Goal: Ask a question

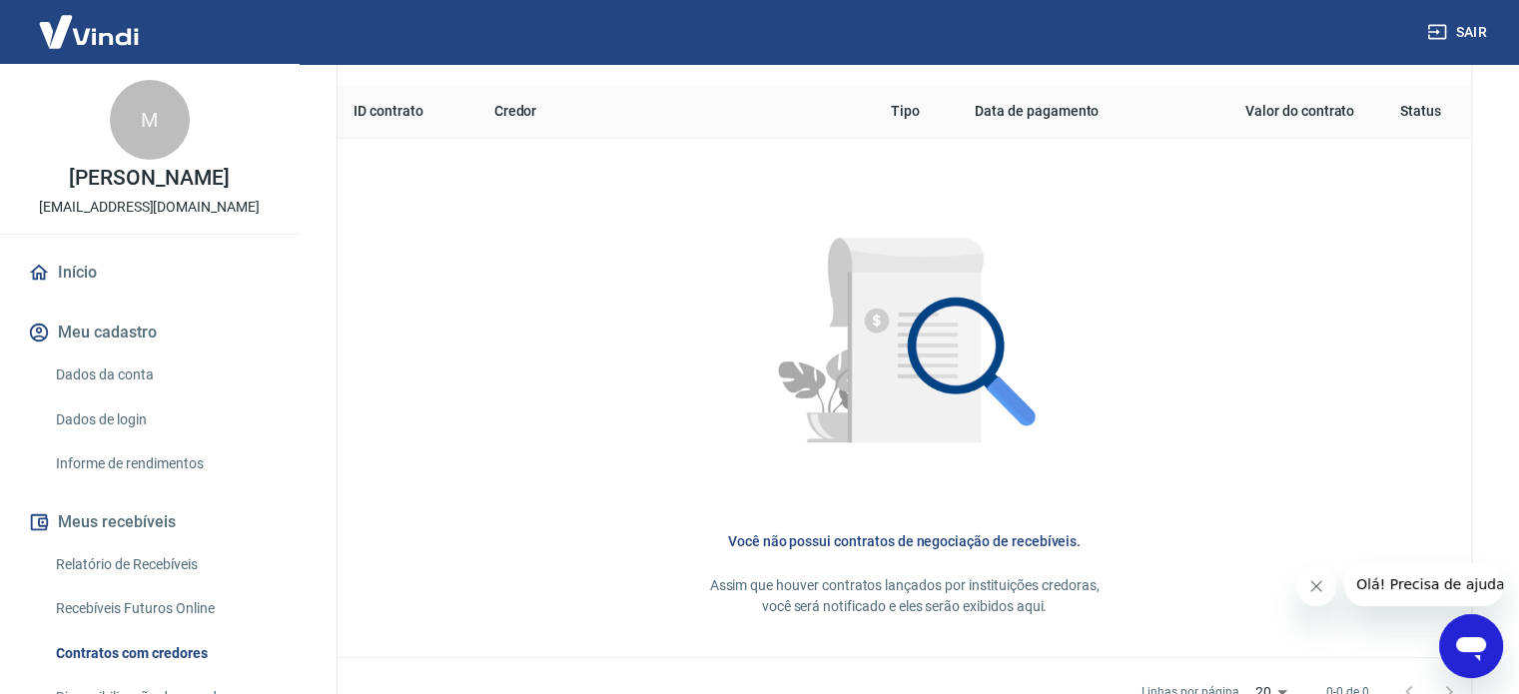
scroll to position [932, 0]
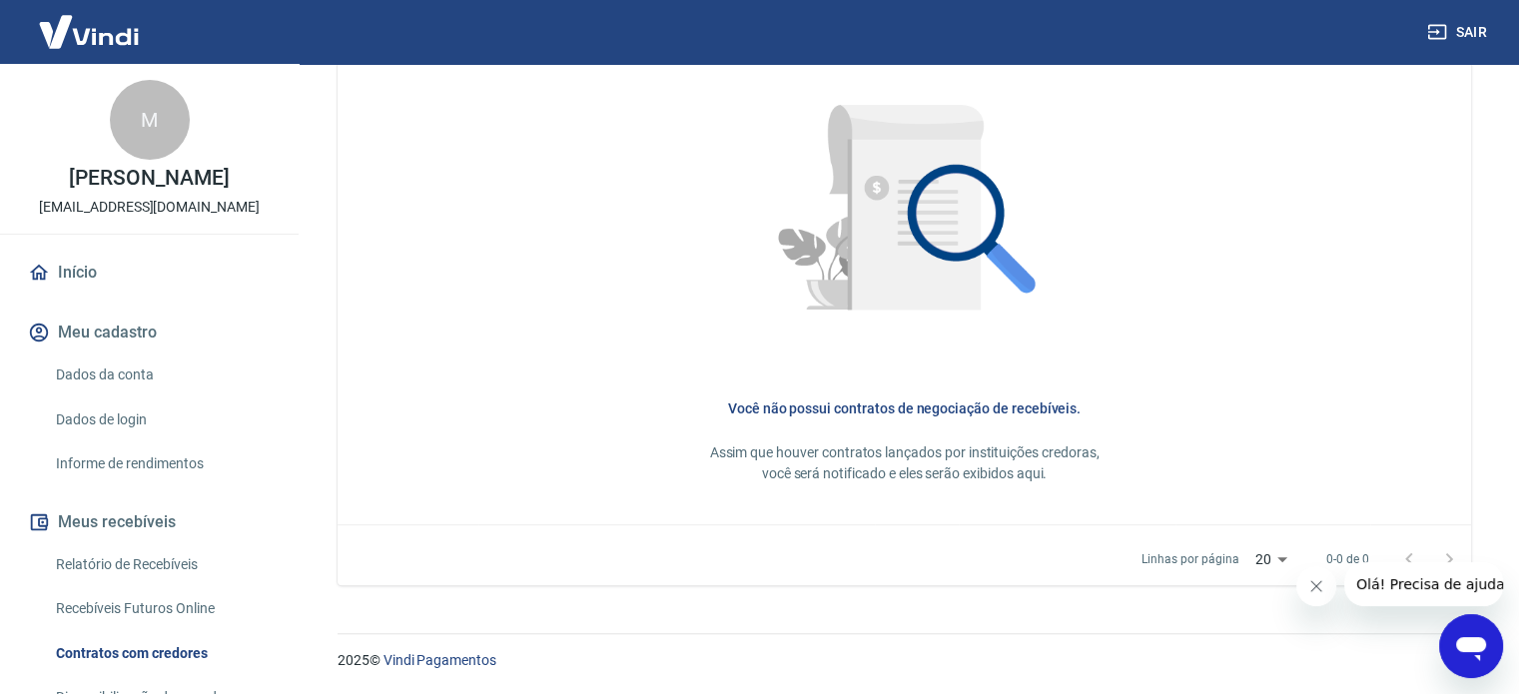
click at [148, 388] on link "Dados da conta" at bounding box center [161, 374] width 227 height 41
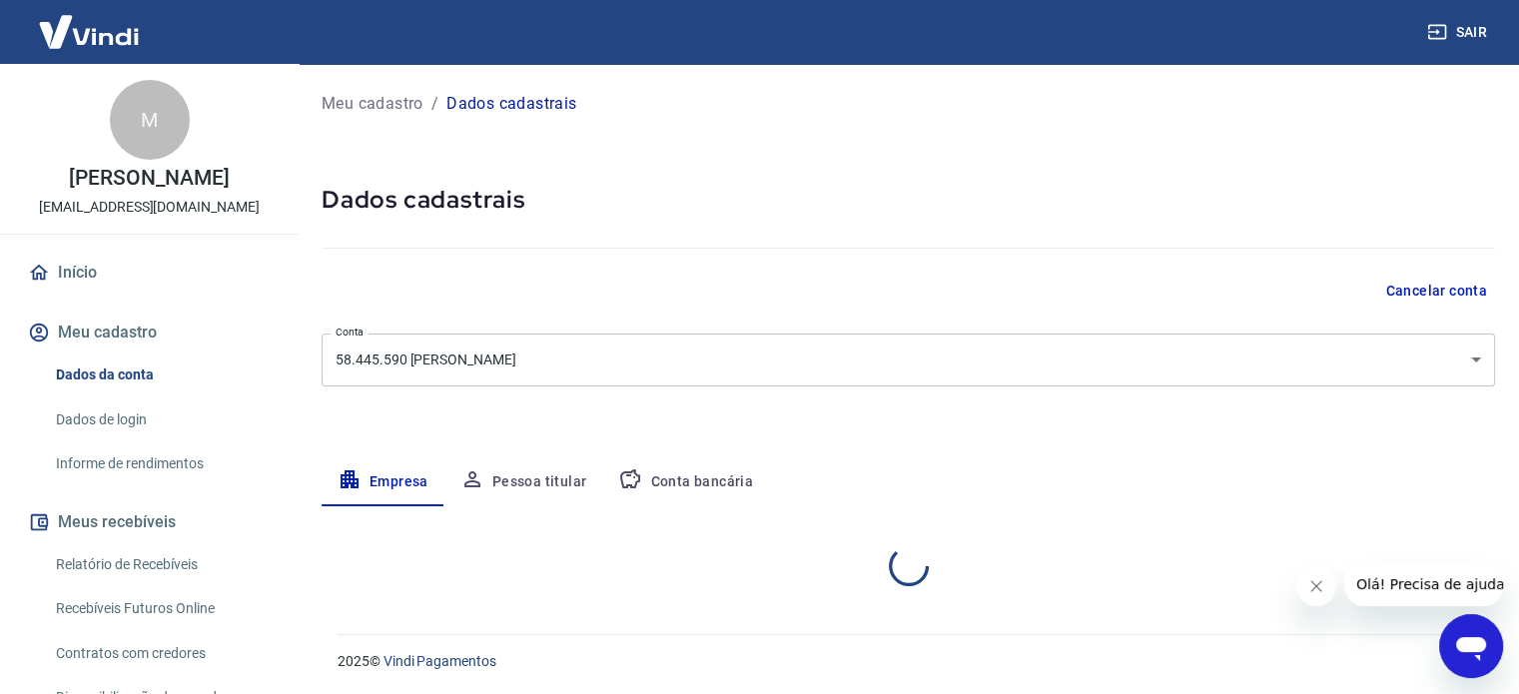
select select "SP"
select select "business"
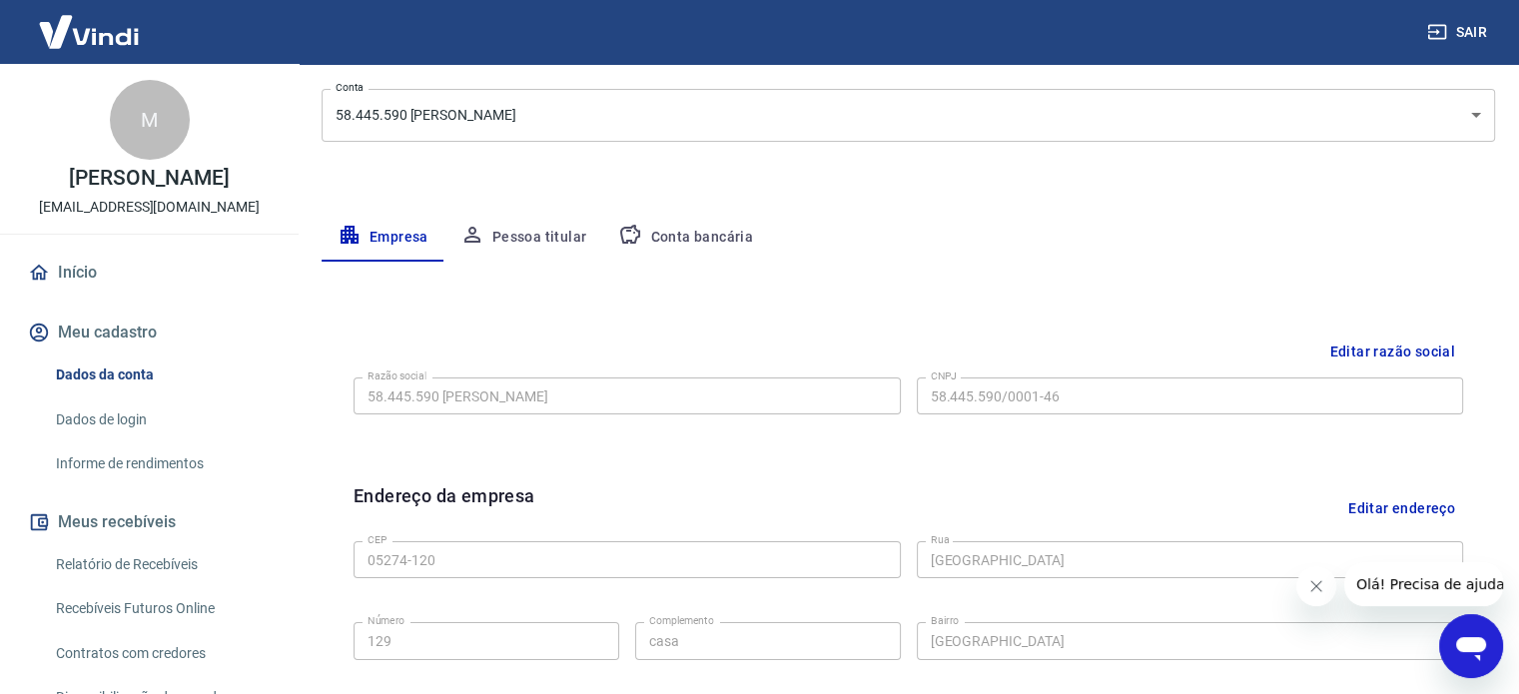
scroll to position [300, 0]
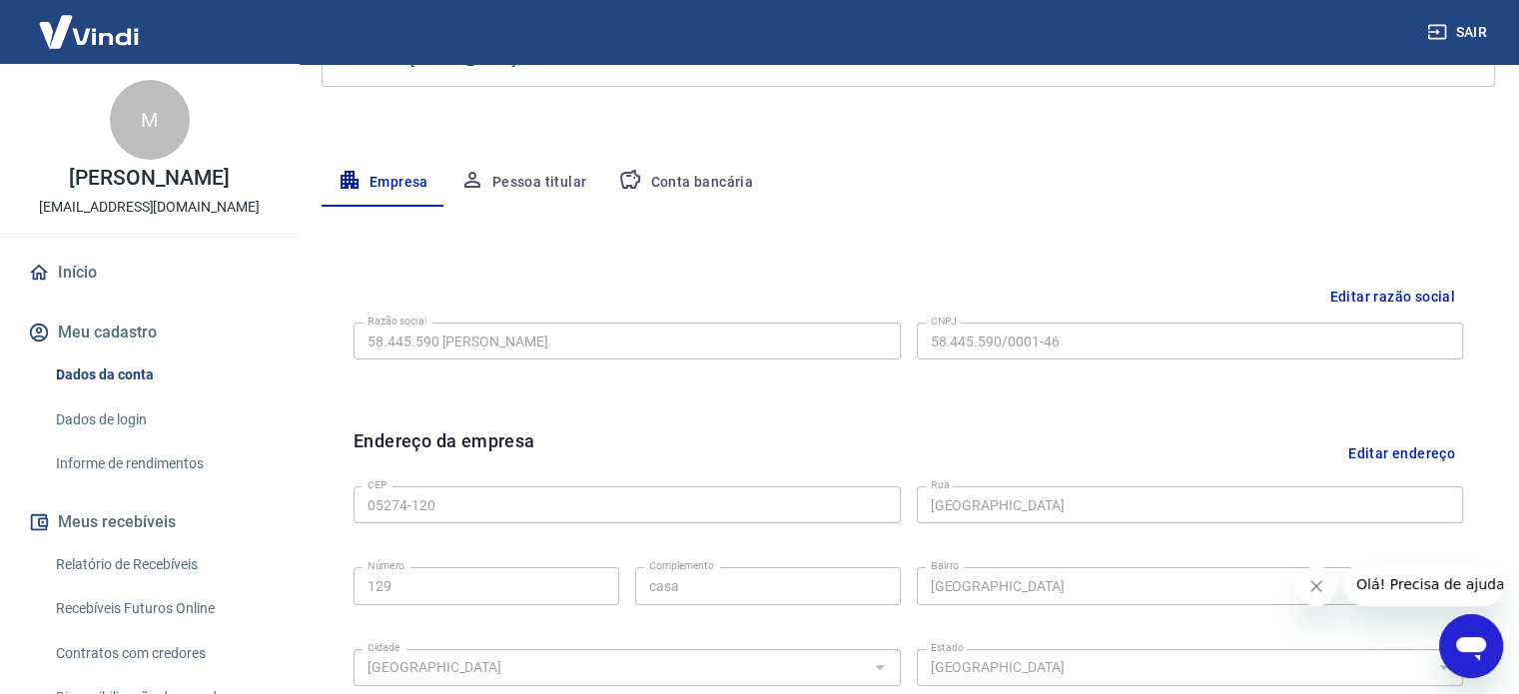
click at [690, 187] on button "Conta bancária" at bounding box center [685, 183] width 167 height 48
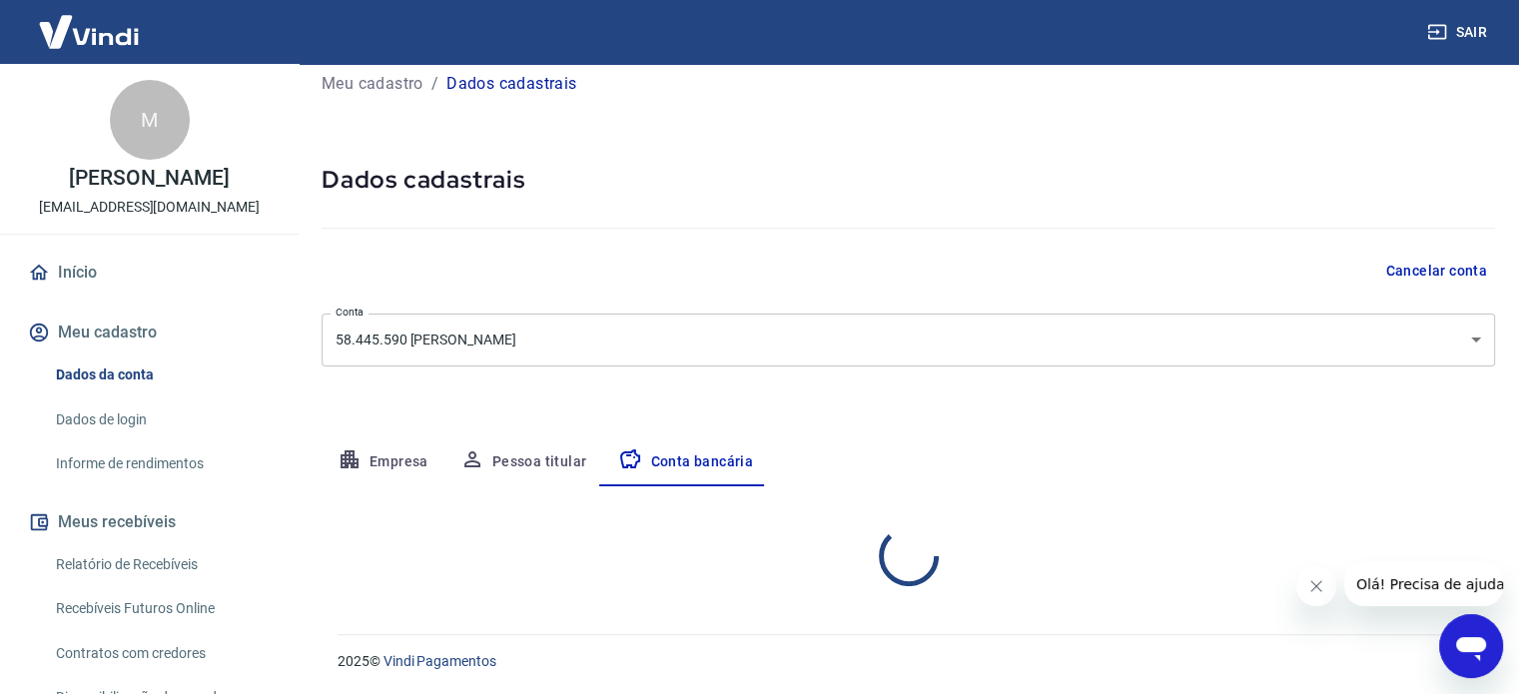
scroll to position [215, 0]
select select "1"
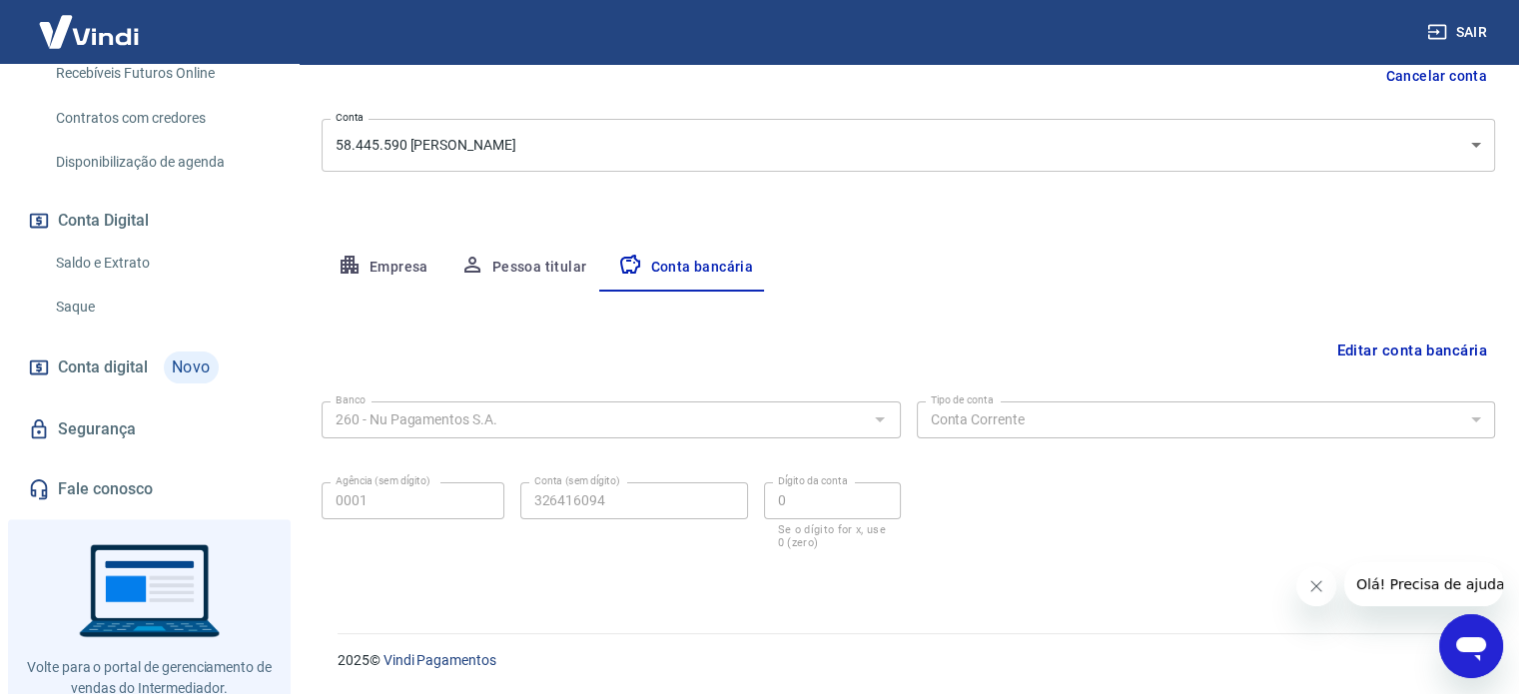
scroll to position [599, 0]
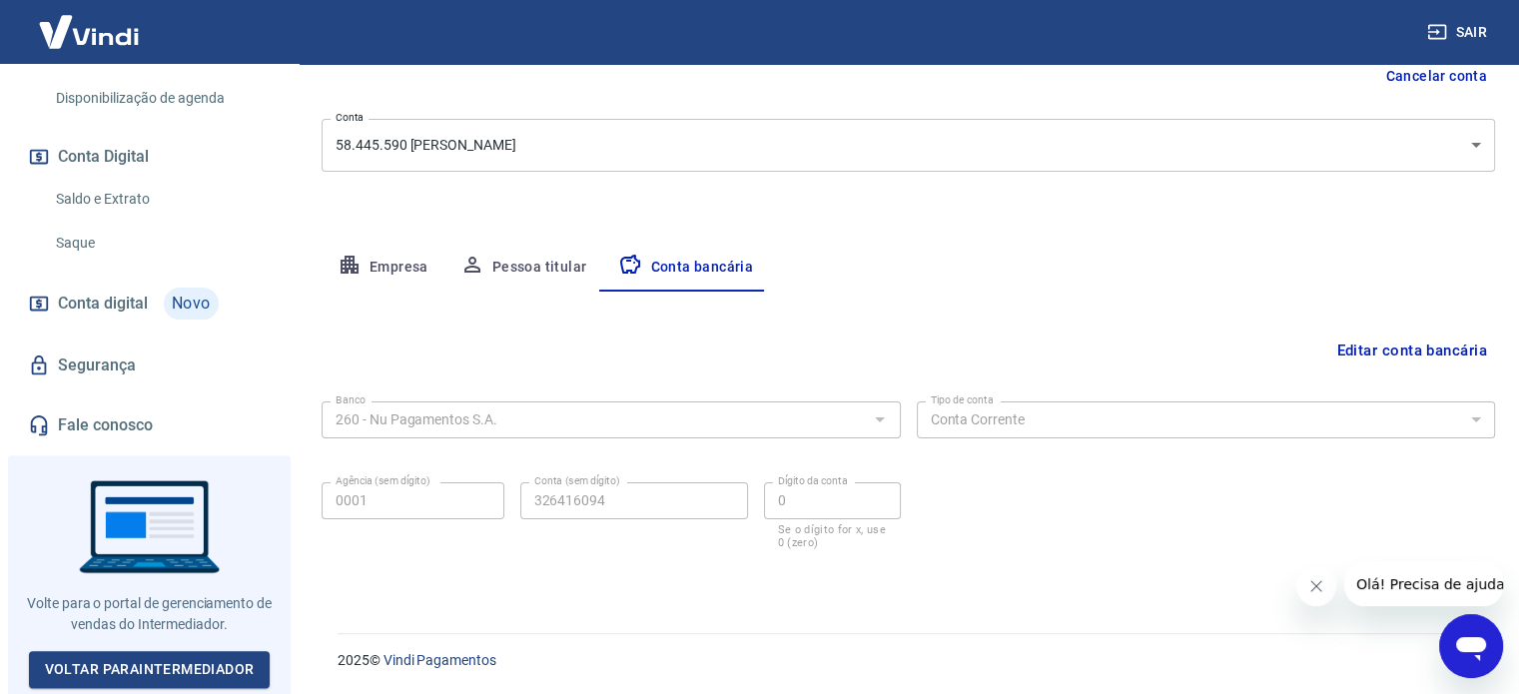
click at [128, 315] on span "Conta digital" at bounding box center [103, 304] width 90 height 28
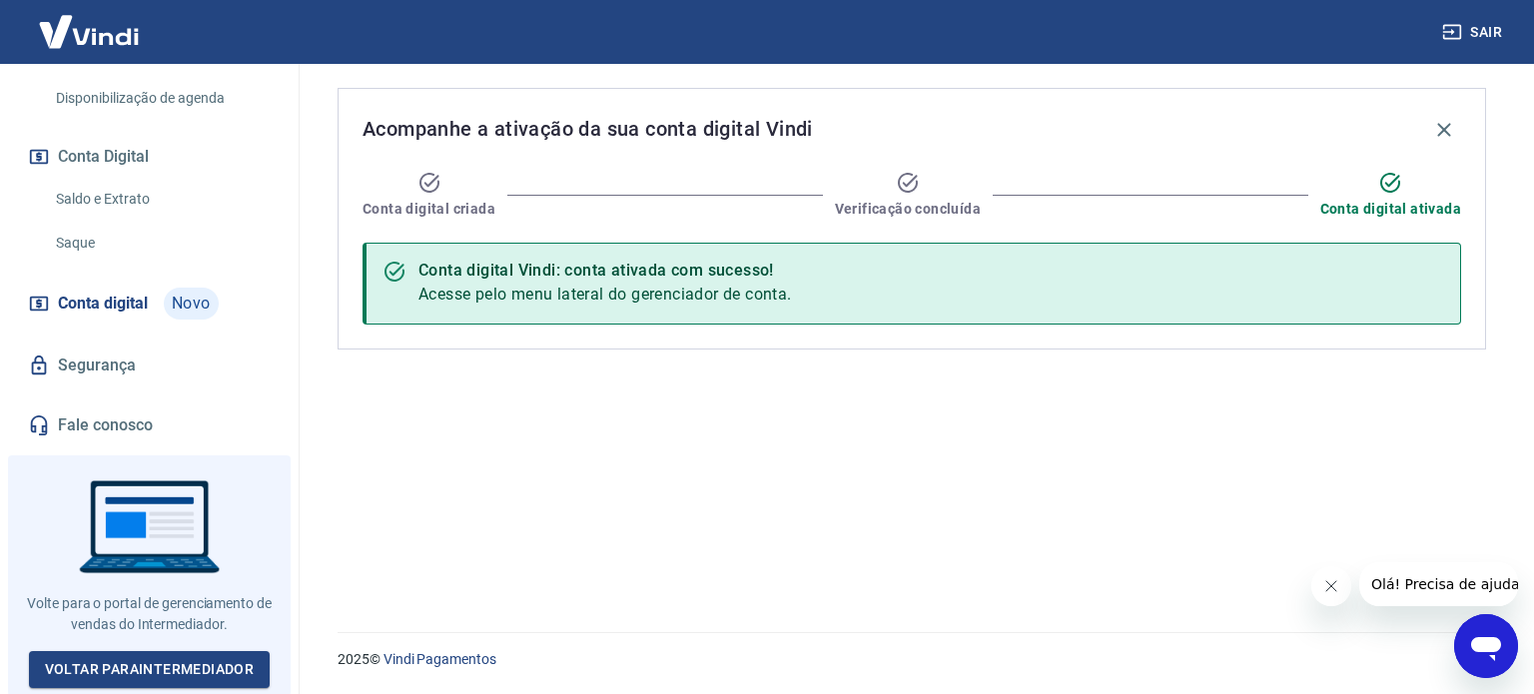
drag, startPoint x: 458, startPoint y: 302, endPoint x: 473, endPoint y: 301, distance: 15.0
click at [459, 302] on span "Acesse pelo menu lateral do gerenciador de conta." at bounding box center [604, 294] width 373 height 19
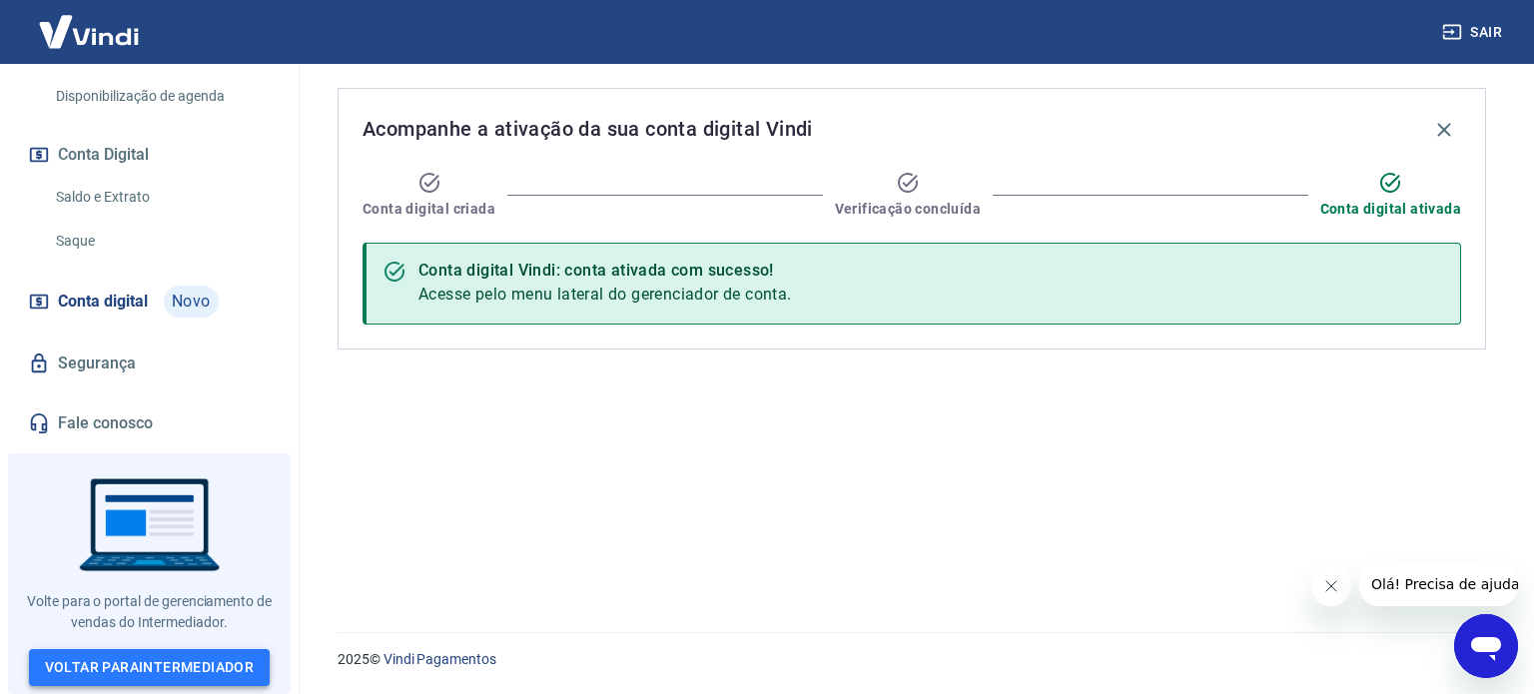
drag, startPoint x: 201, startPoint y: 667, endPoint x: 218, endPoint y: 662, distance: 17.7
click at [202, 667] on link "Voltar para Intermediador" at bounding box center [150, 667] width 242 height 37
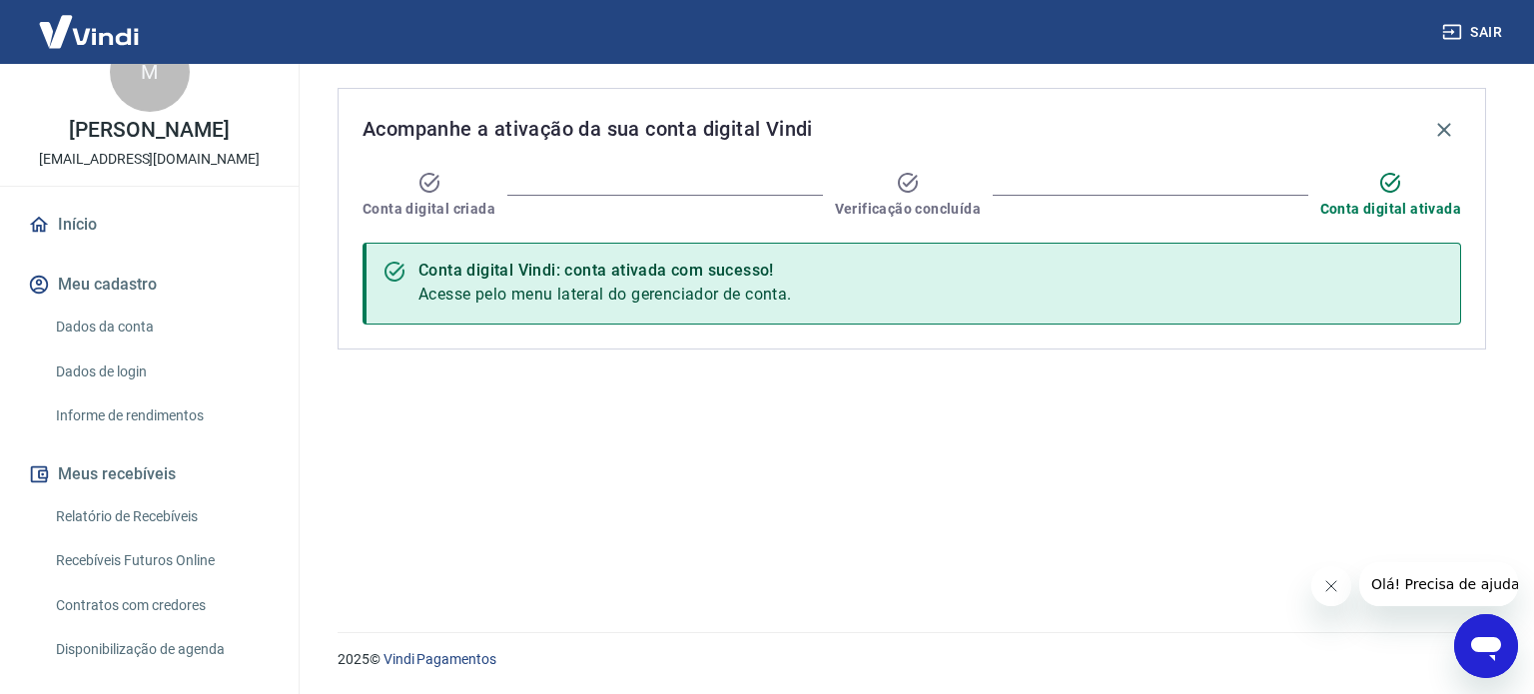
scroll to position [0, 0]
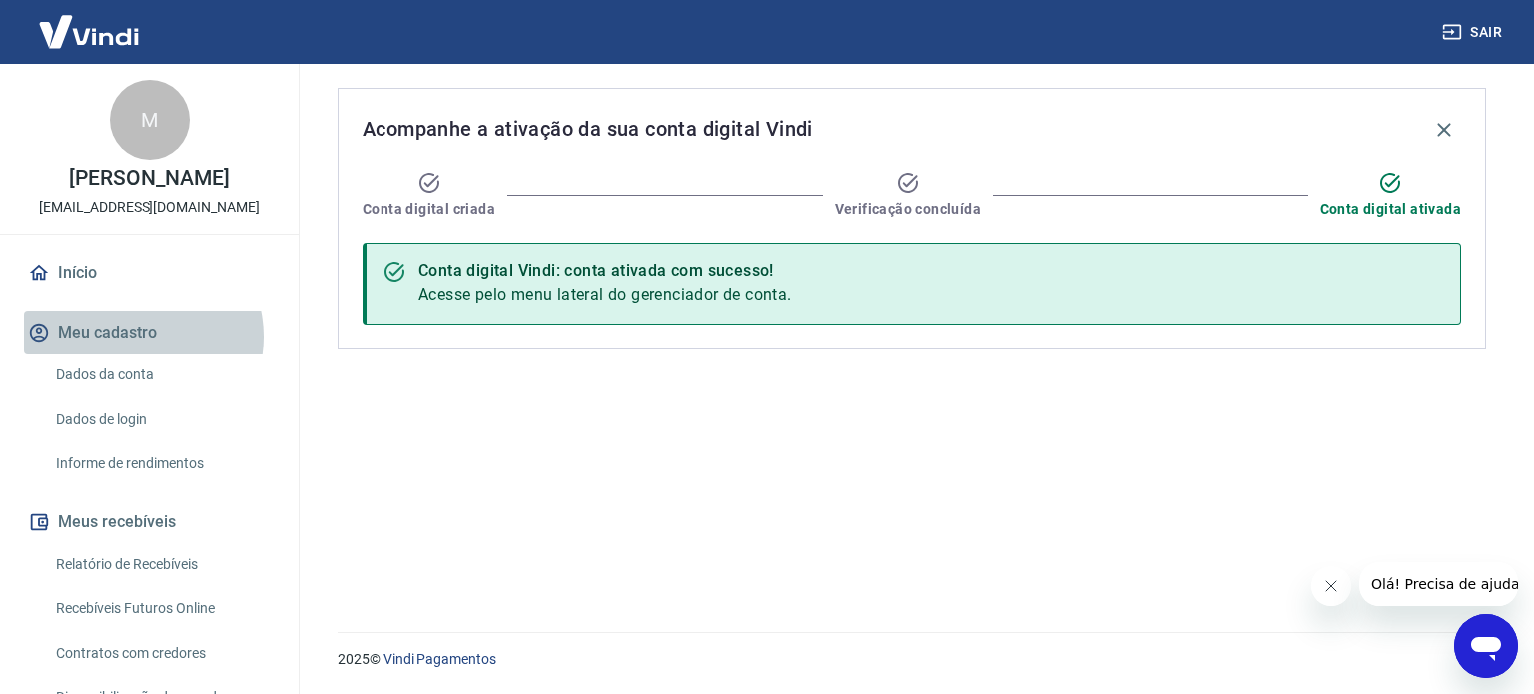
click at [135, 354] on button "Meu cadastro" at bounding box center [149, 333] width 251 height 44
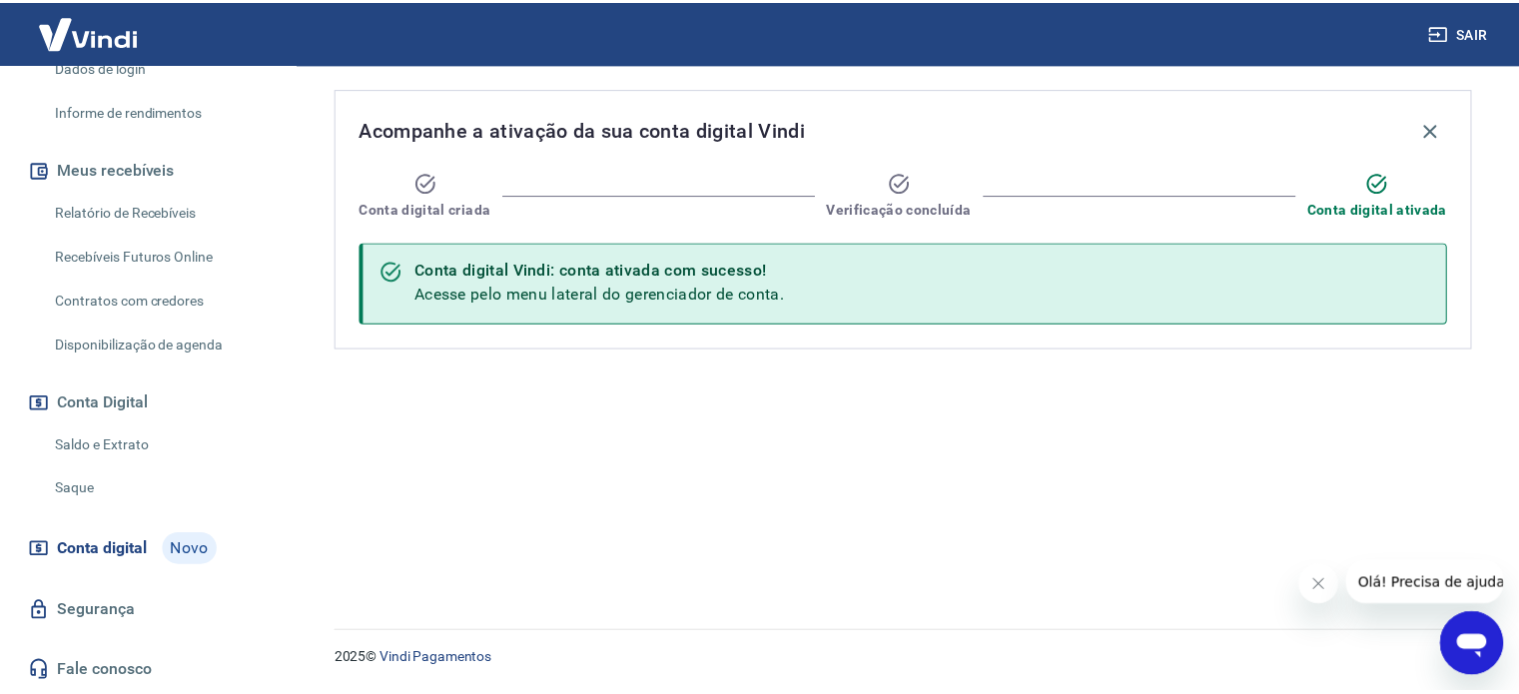
scroll to position [371, 0]
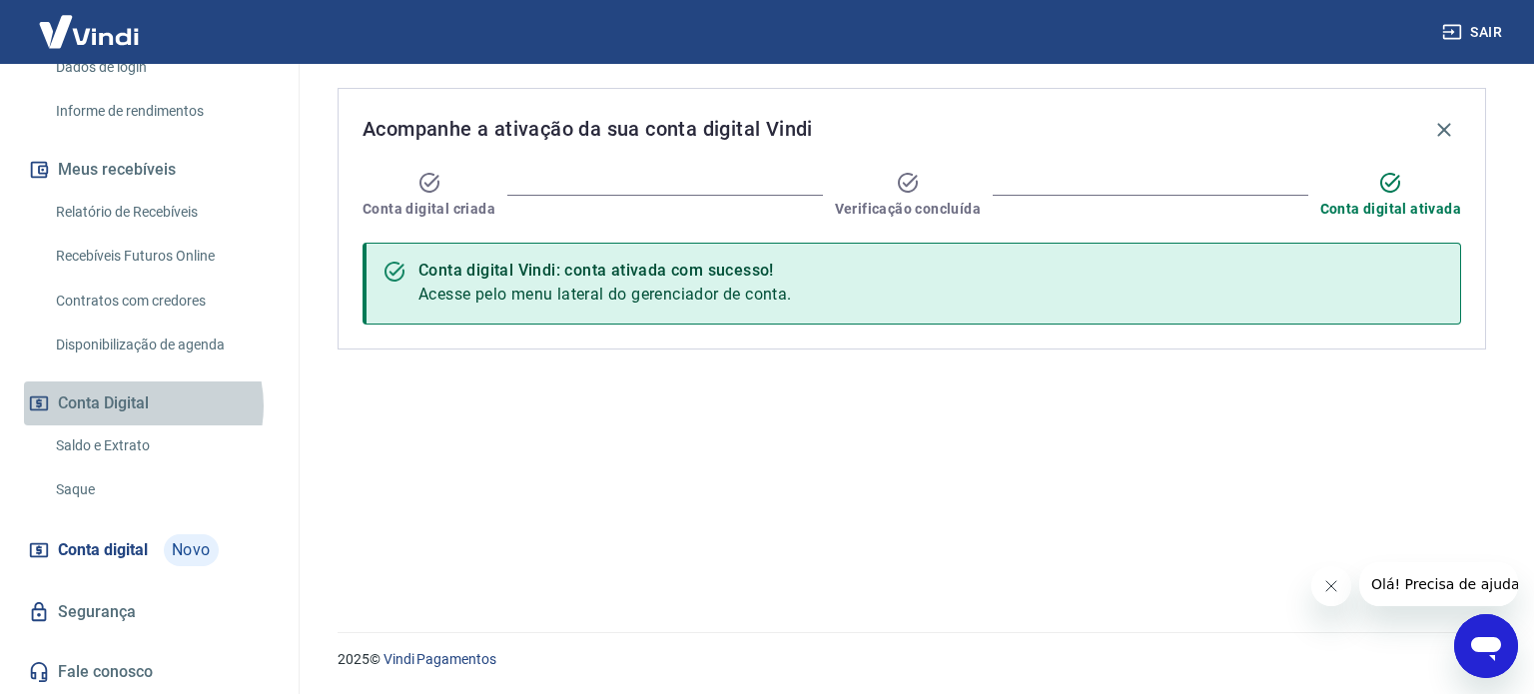
click at [133, 406] on button "Conta Digital" at bounding box center [149, 403] width 251 height 44
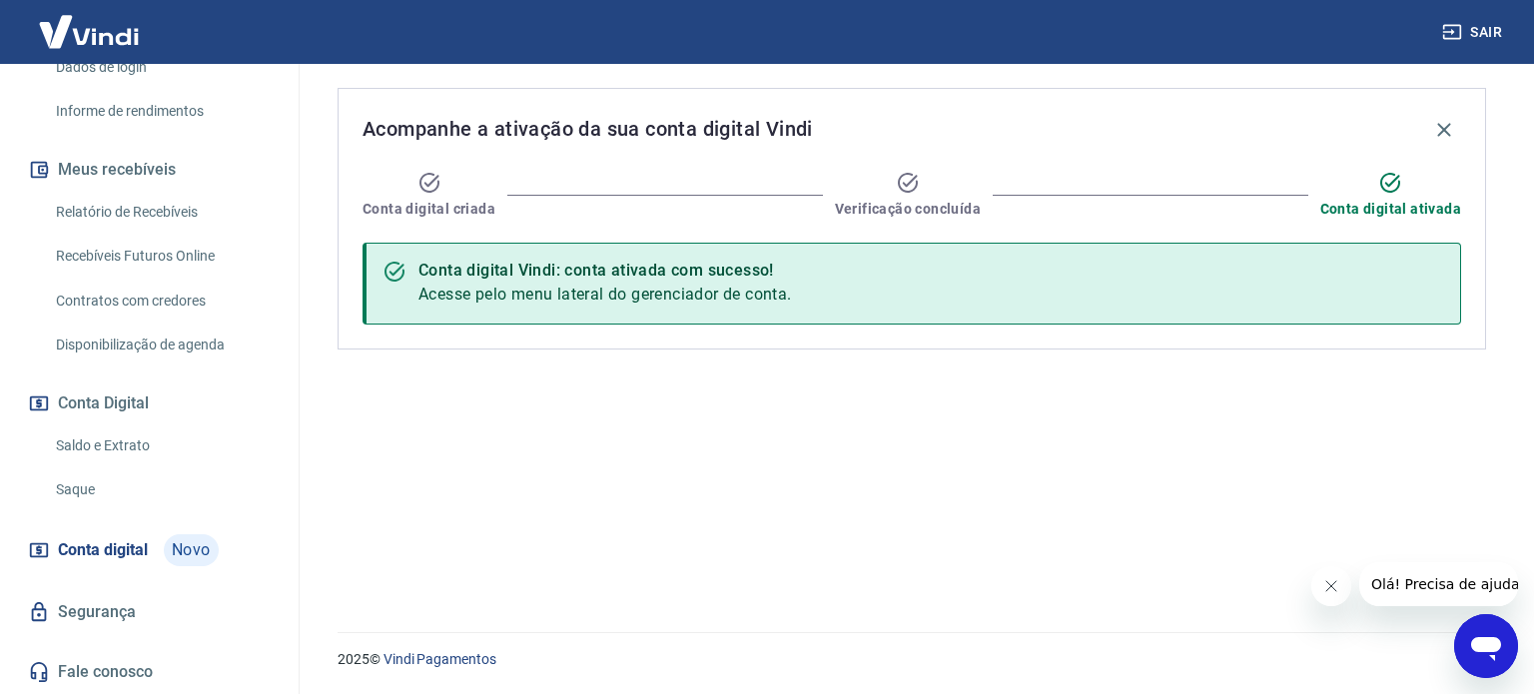
click at [137, 447] on link "Saldo e Extrato" at bounding box center [161, 445] width 227 height 41
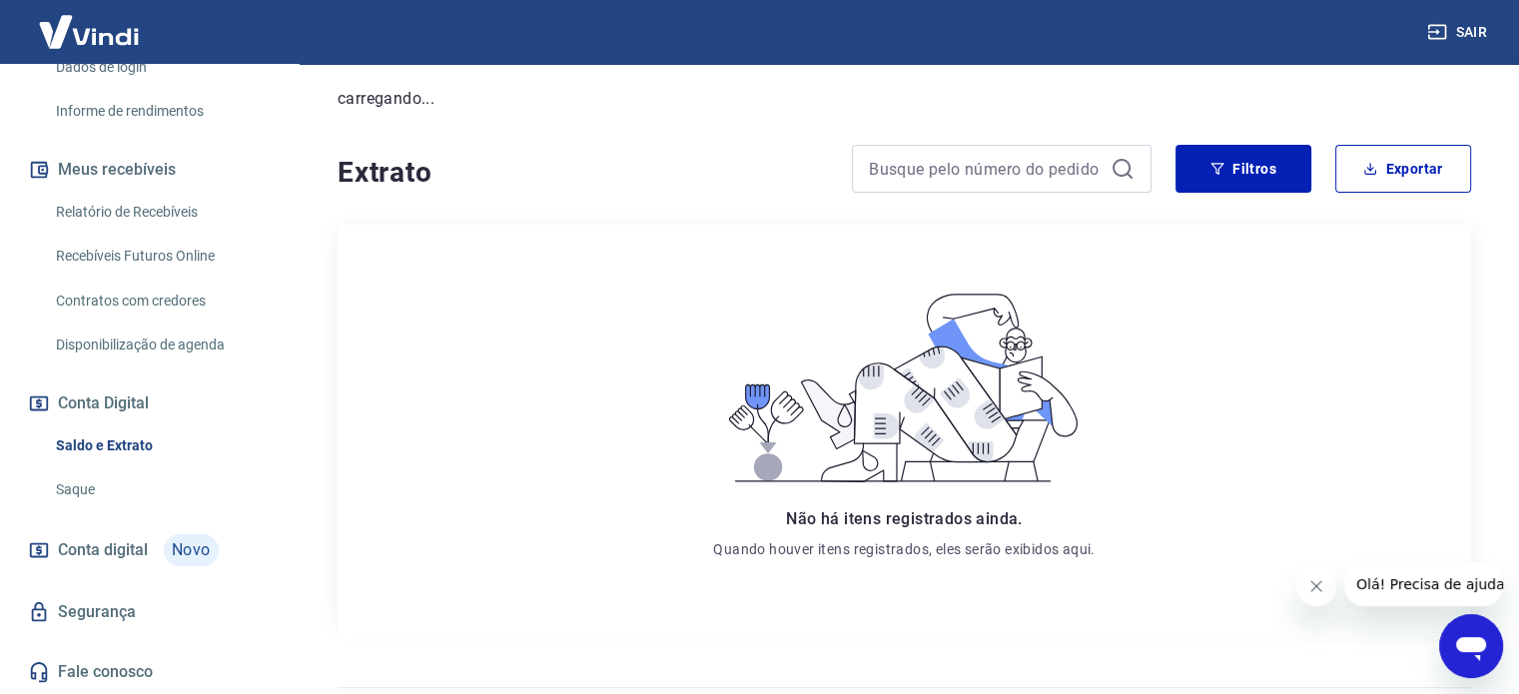
scroll to position [294, 0]
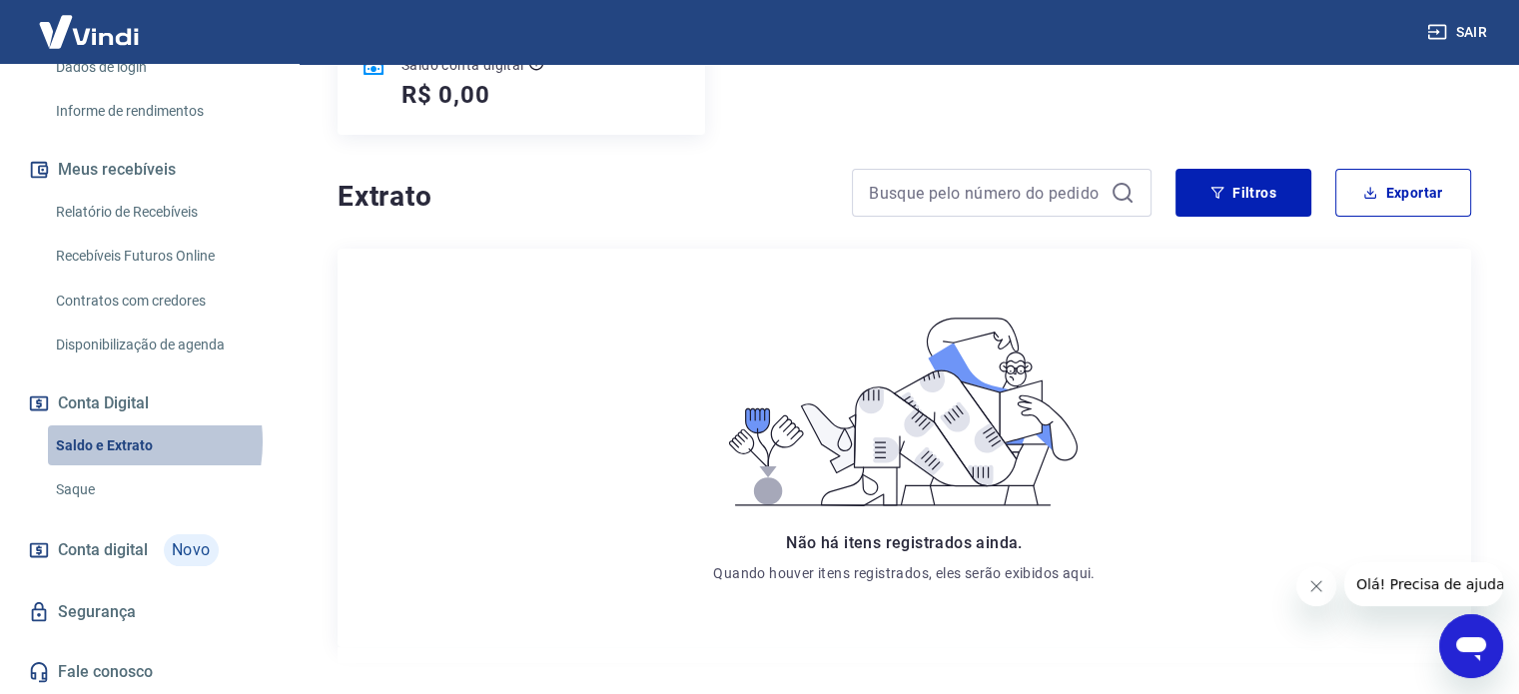
click at [110, 442] on link "Saldo e Extrato" at bounding box center [161, 445] width 227 height 41
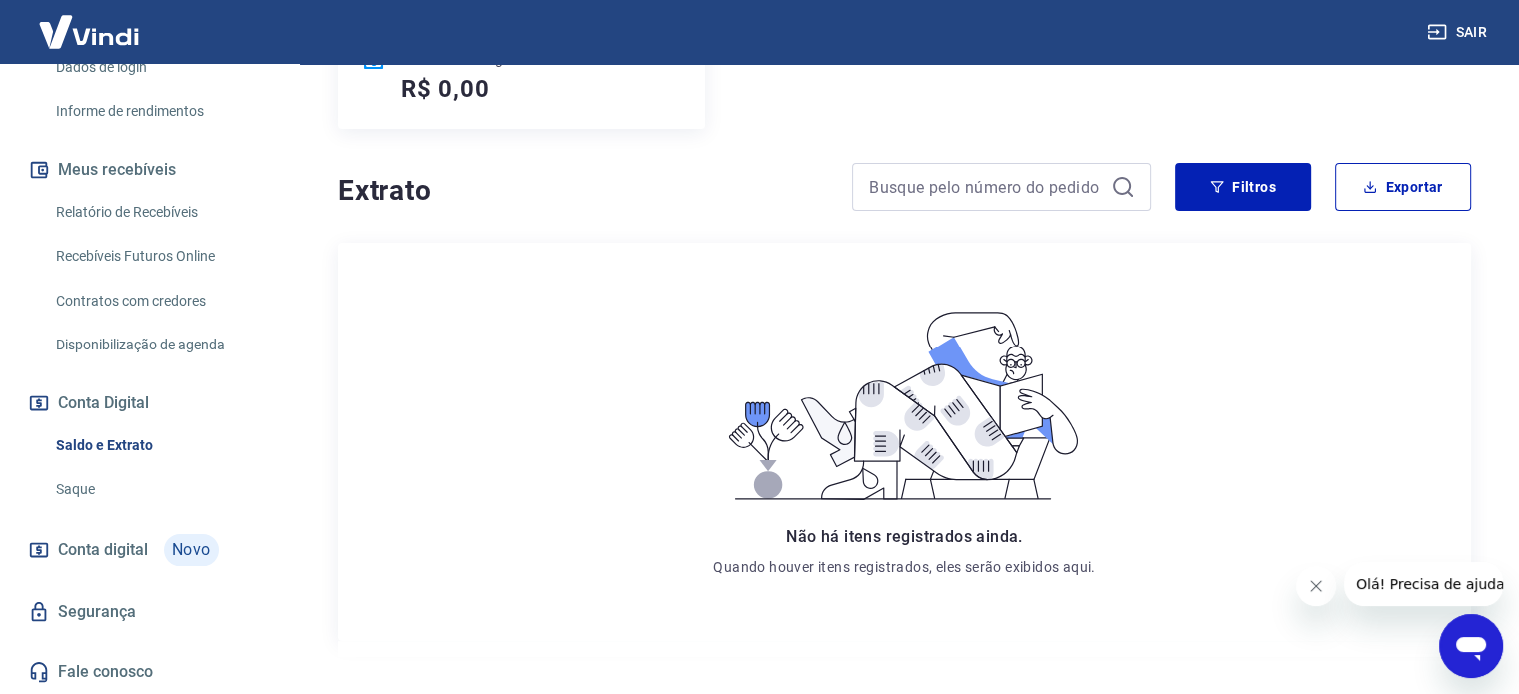
scroll to position [373, 0]
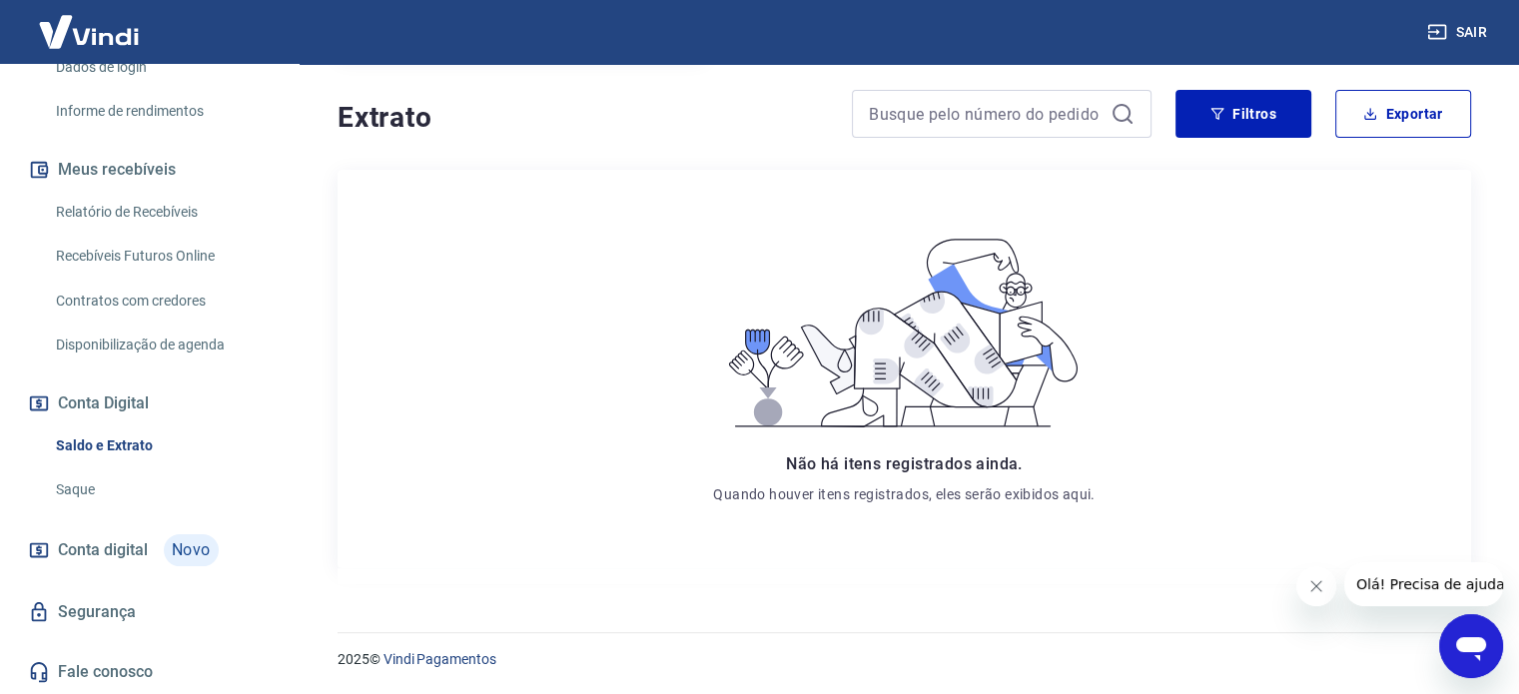
click at [117, 485] on link "Saque" at bounding box center [161, 489] width 227 height 41
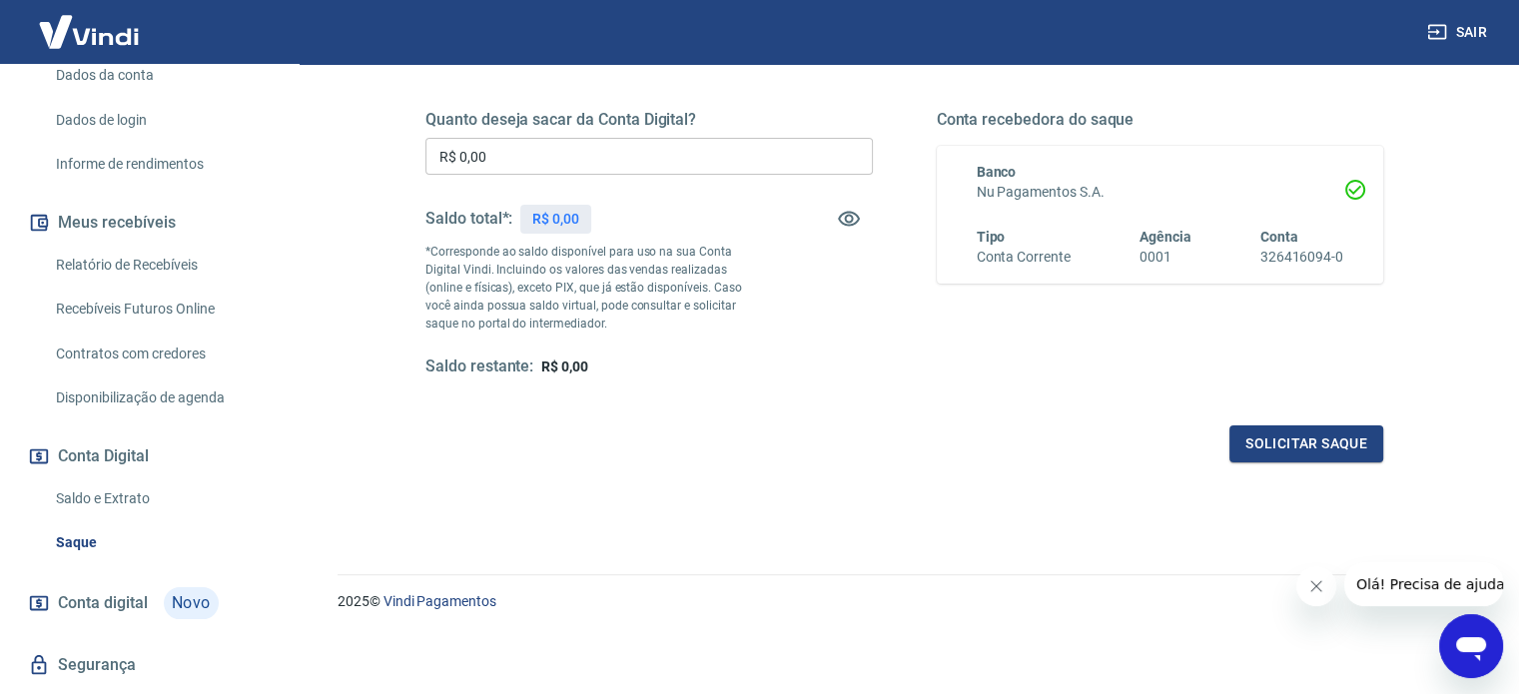
scroll to position [371, 0]
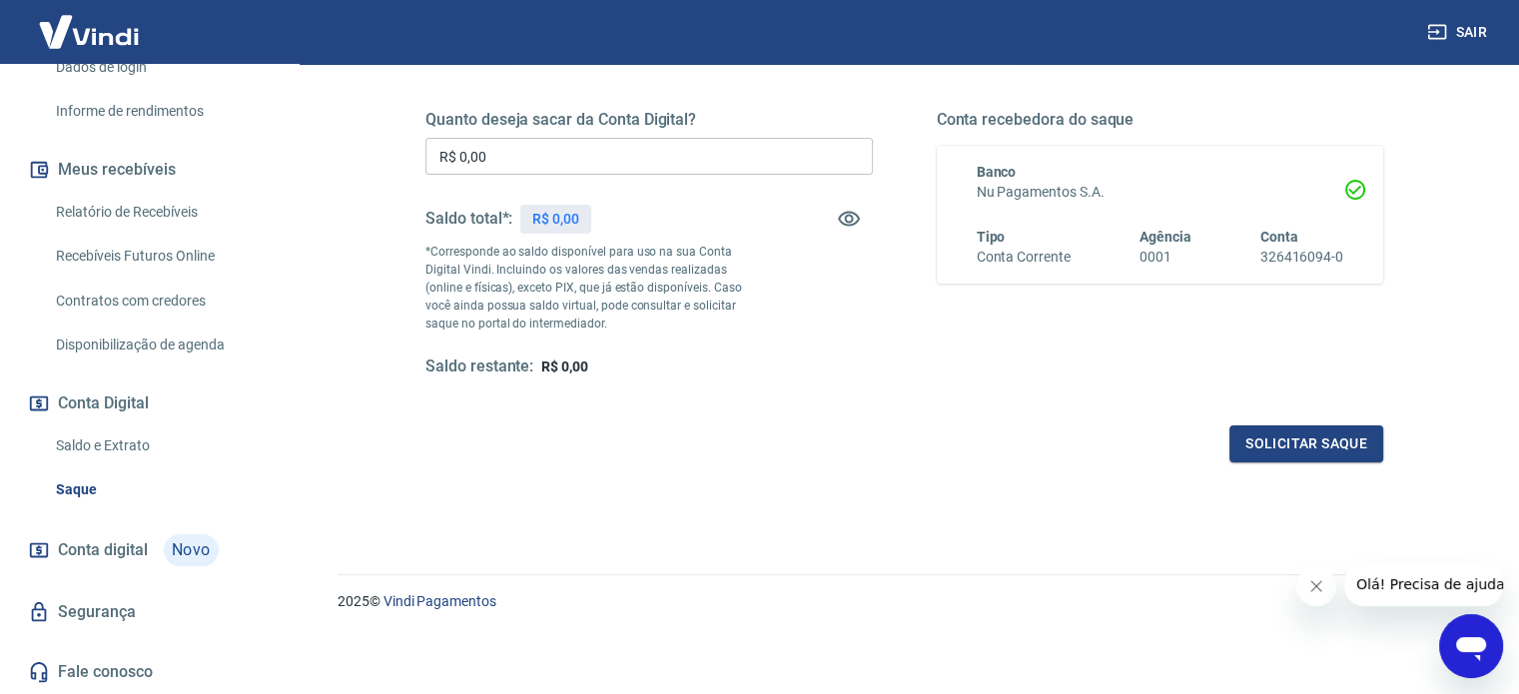
drag, startPoint x: 127, startPoint y: 219, endPoint x: 152, endPoint y: 272, distance: 58.5
click at [126, 219] on link "Relatório de Recebíveis" at bounding box center [161, 212] width 227 height 41
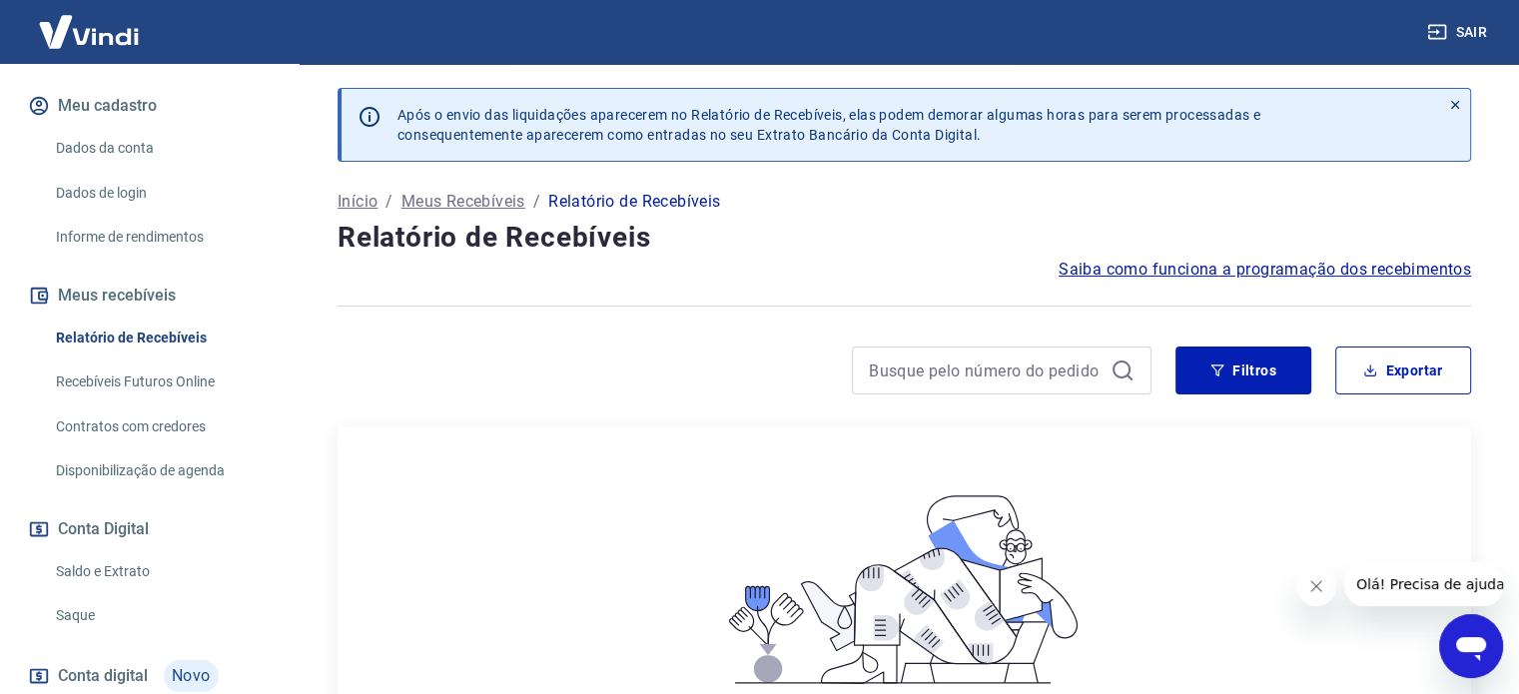
scroll to position [72, 0]
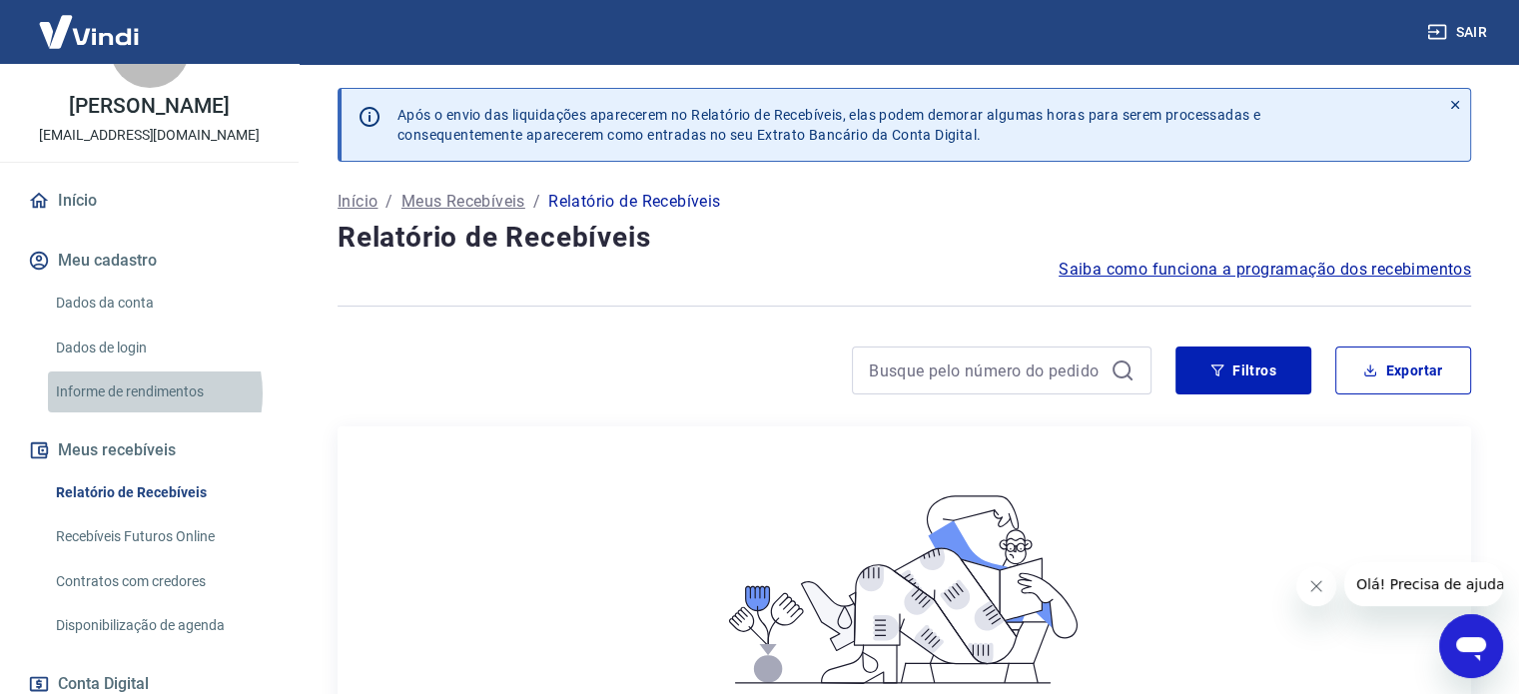
click at [135, 412] on link "Informe de rendimentos" at bounding box center [161, 391] width 227 height 41
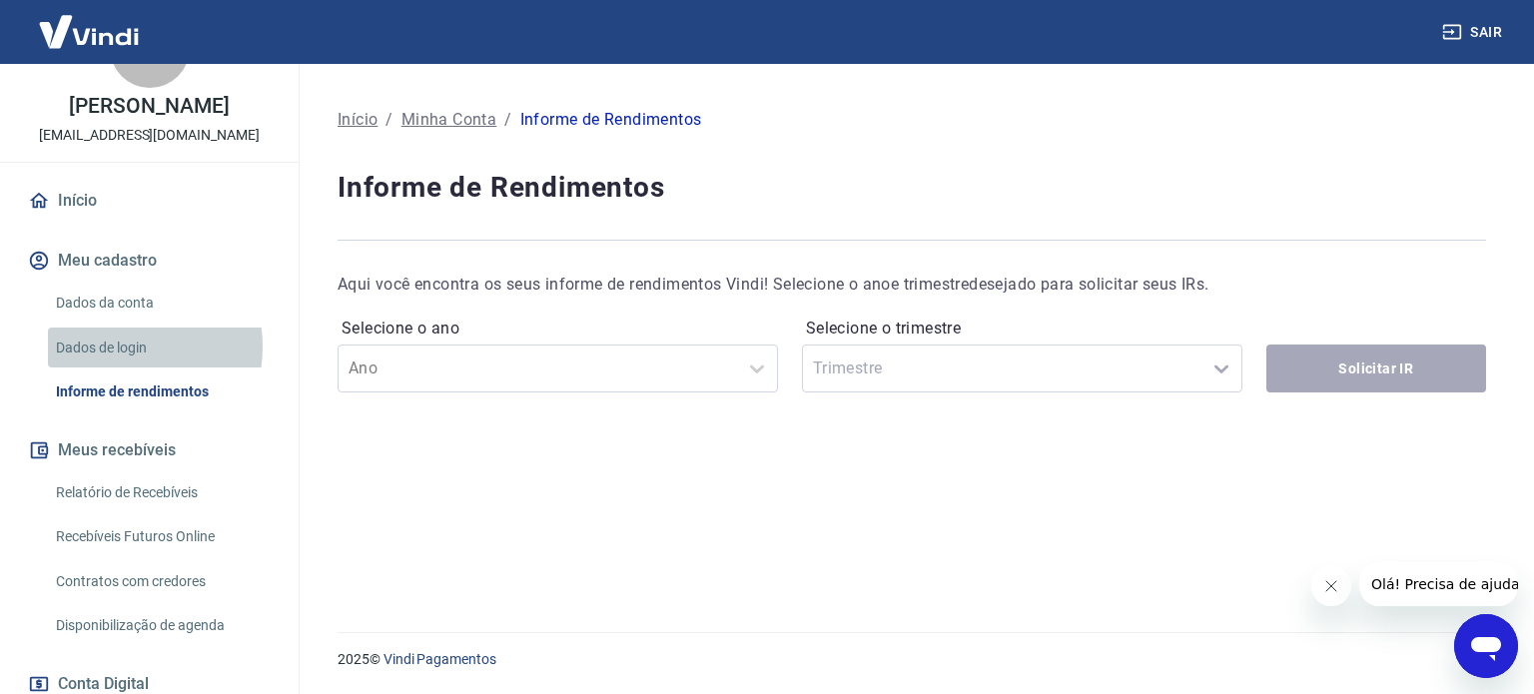
click at [113, 366] on link "Dados de login" at bounding box center [161, 348] width 227 height 41
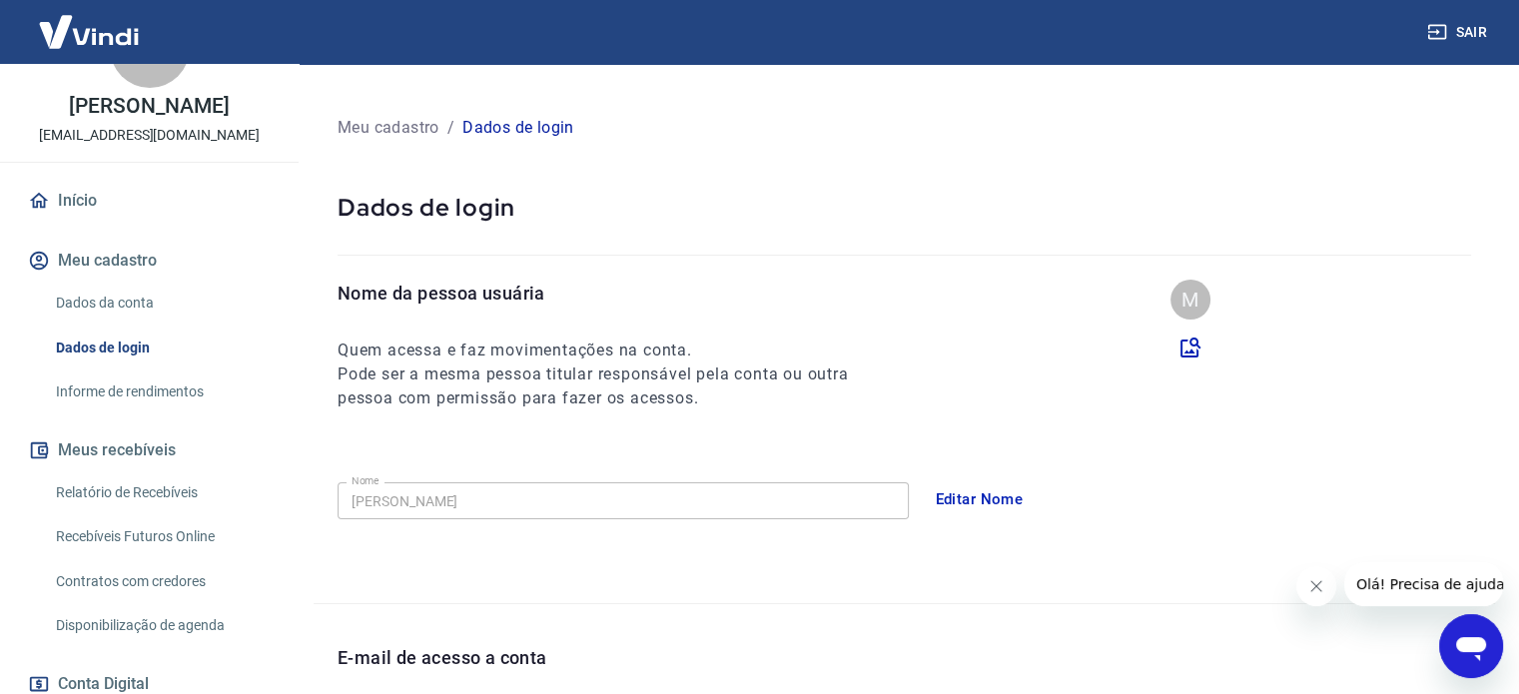
click at [126, 320] on link "Dados da conta" at bounding box center [161, 303] width 227 height 41
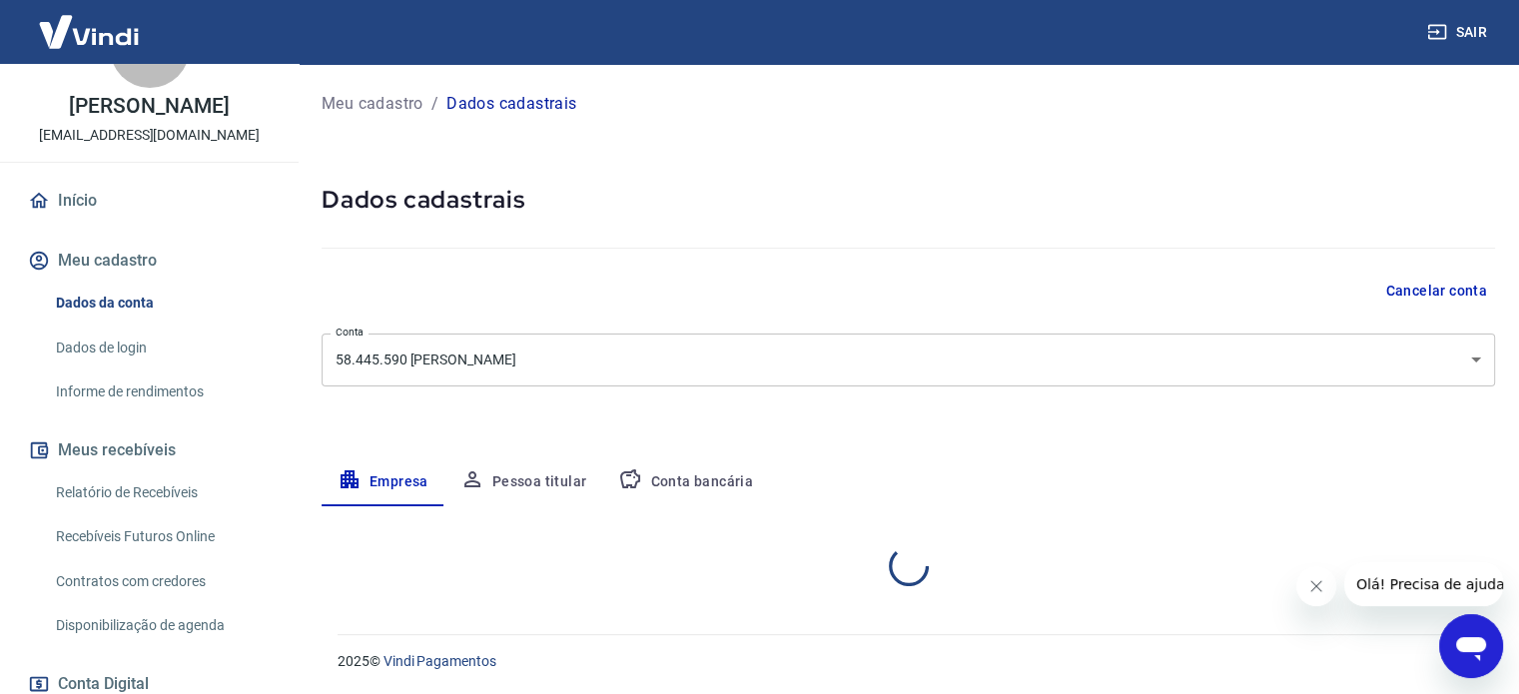
select select "SP"
select select "business"
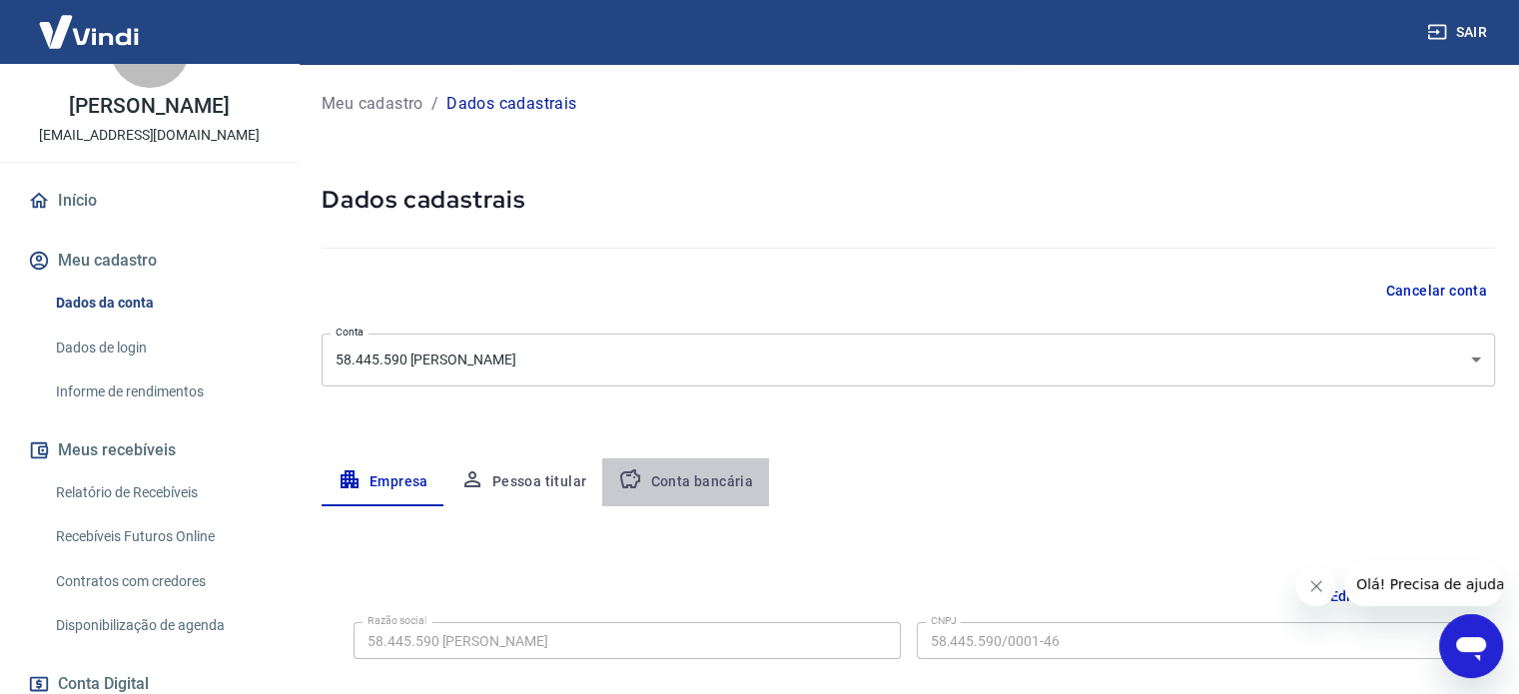
click at [702, 480] on button "Conta bancária" at bounding box center [685, 482] width 167 height 48
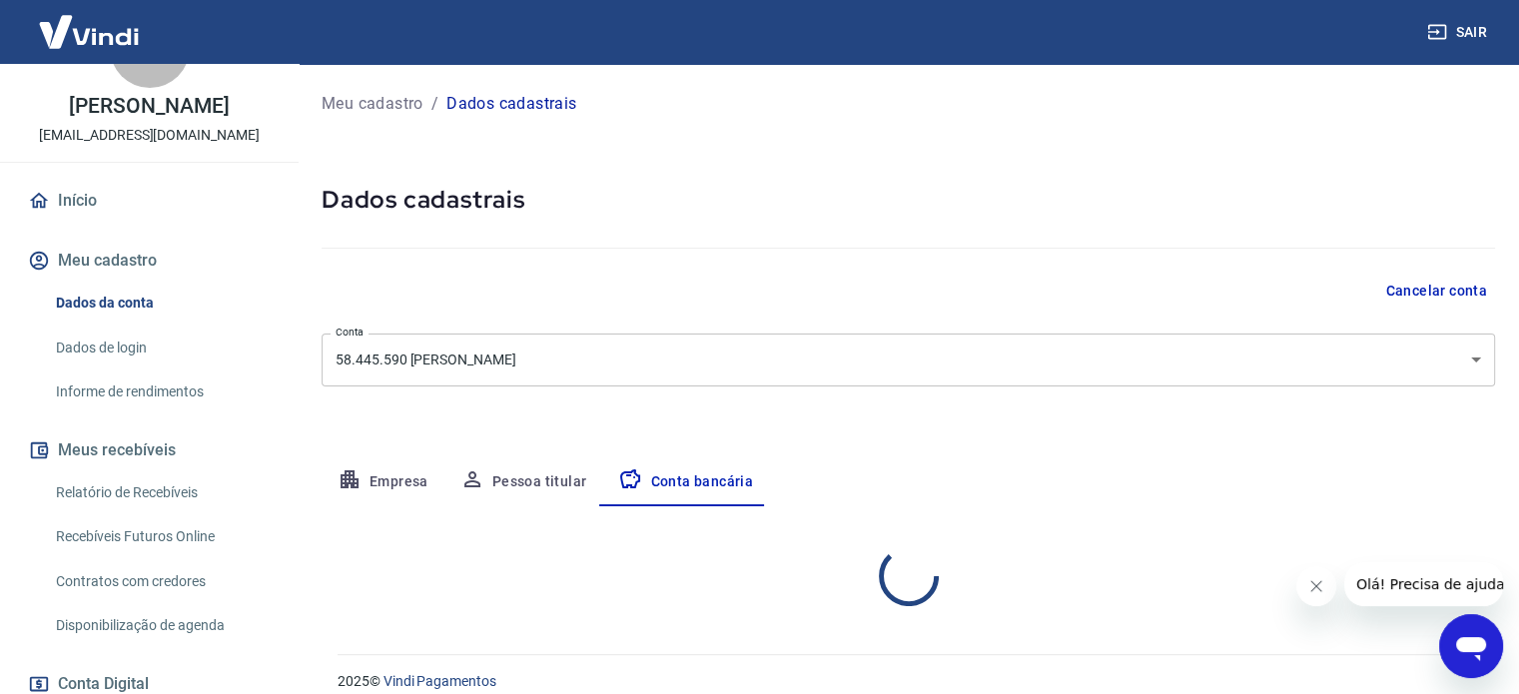
select select "1"
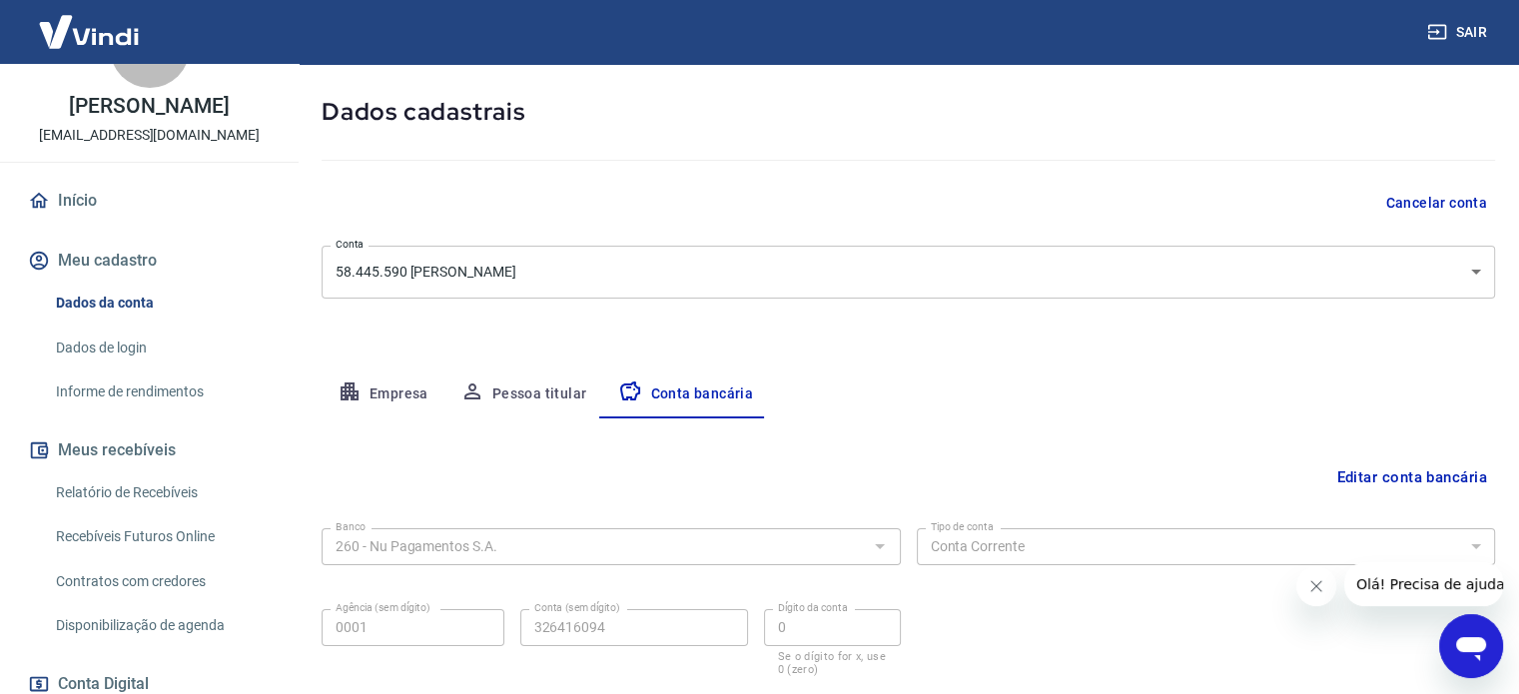
scroll to position [215, 0]
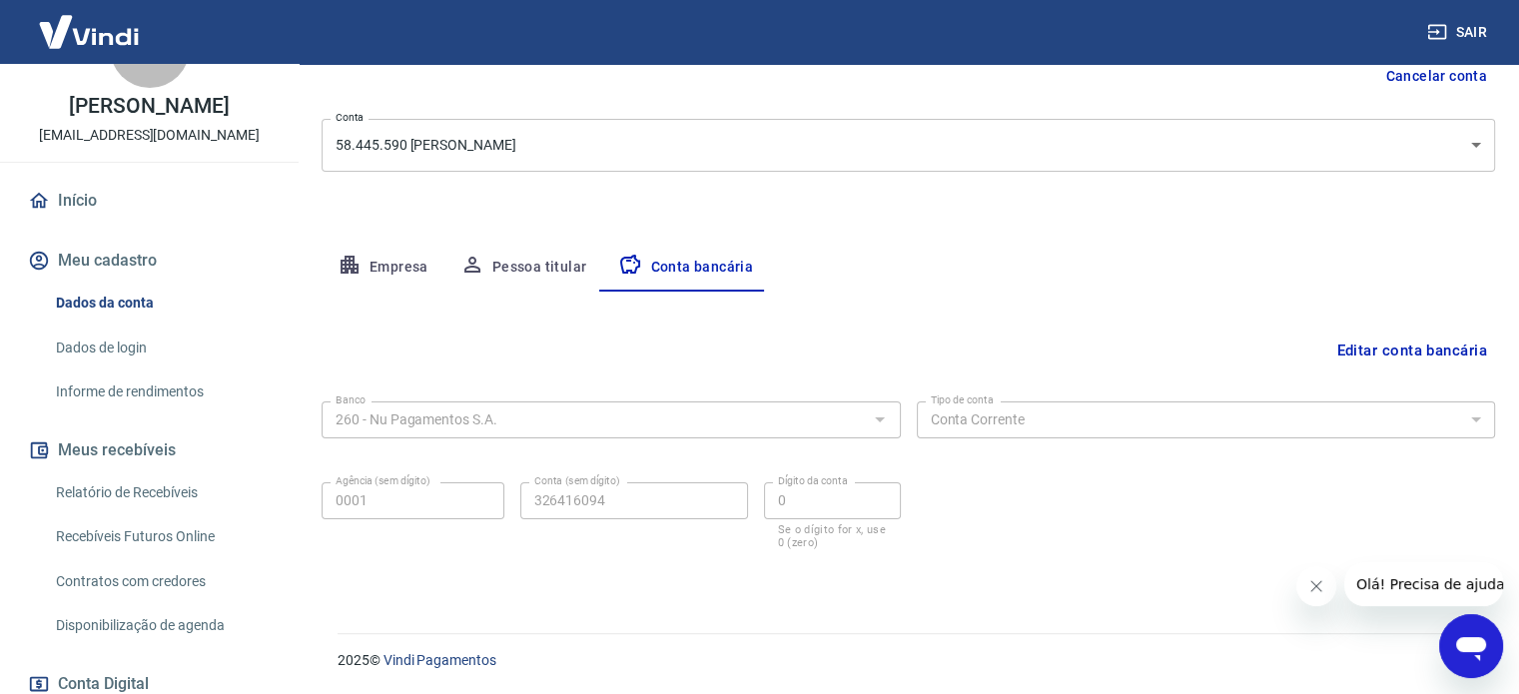
click at [109, 279] on button "Meu cadastro" at bounding box center [149, 261] width 251 height 44
click at [93, 223] on link "Início" at bounding box center [149, 201] width 251 height 44
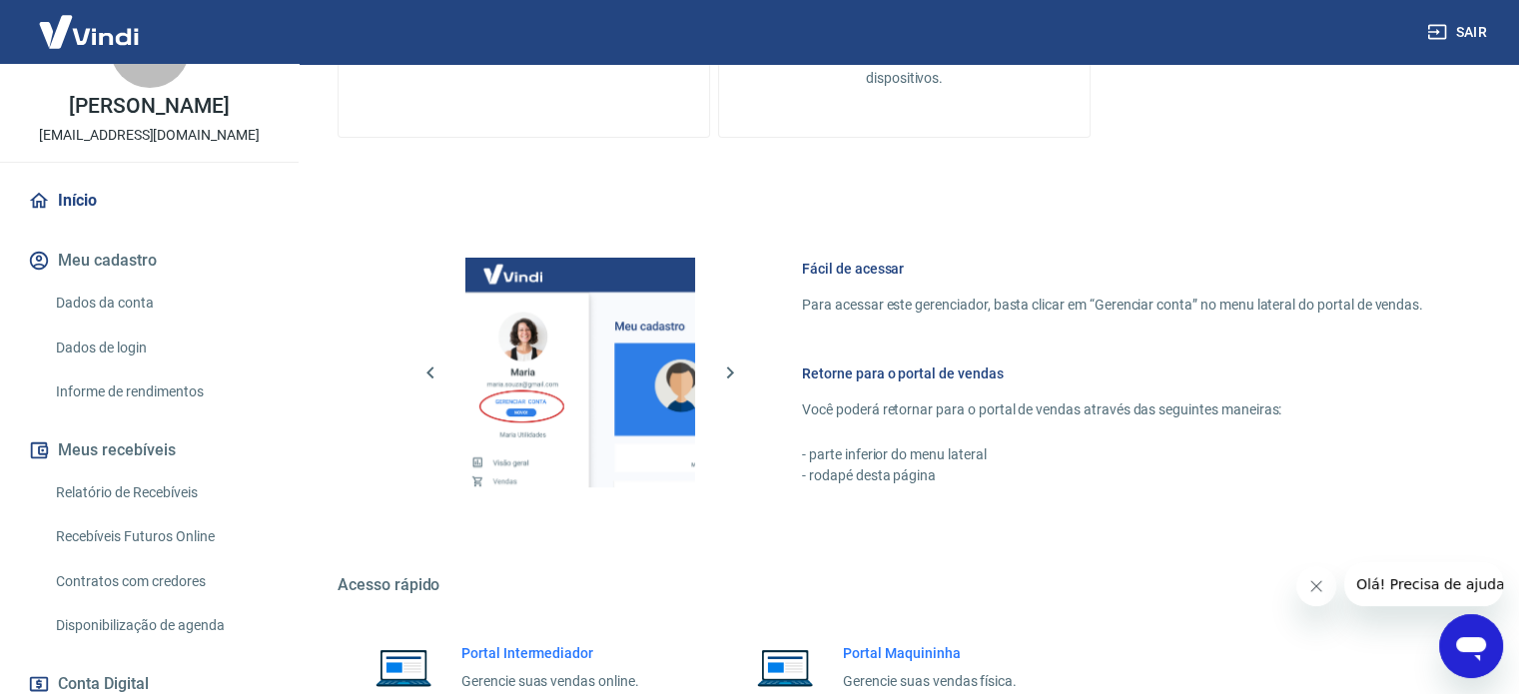
scroll to position [882, 0]
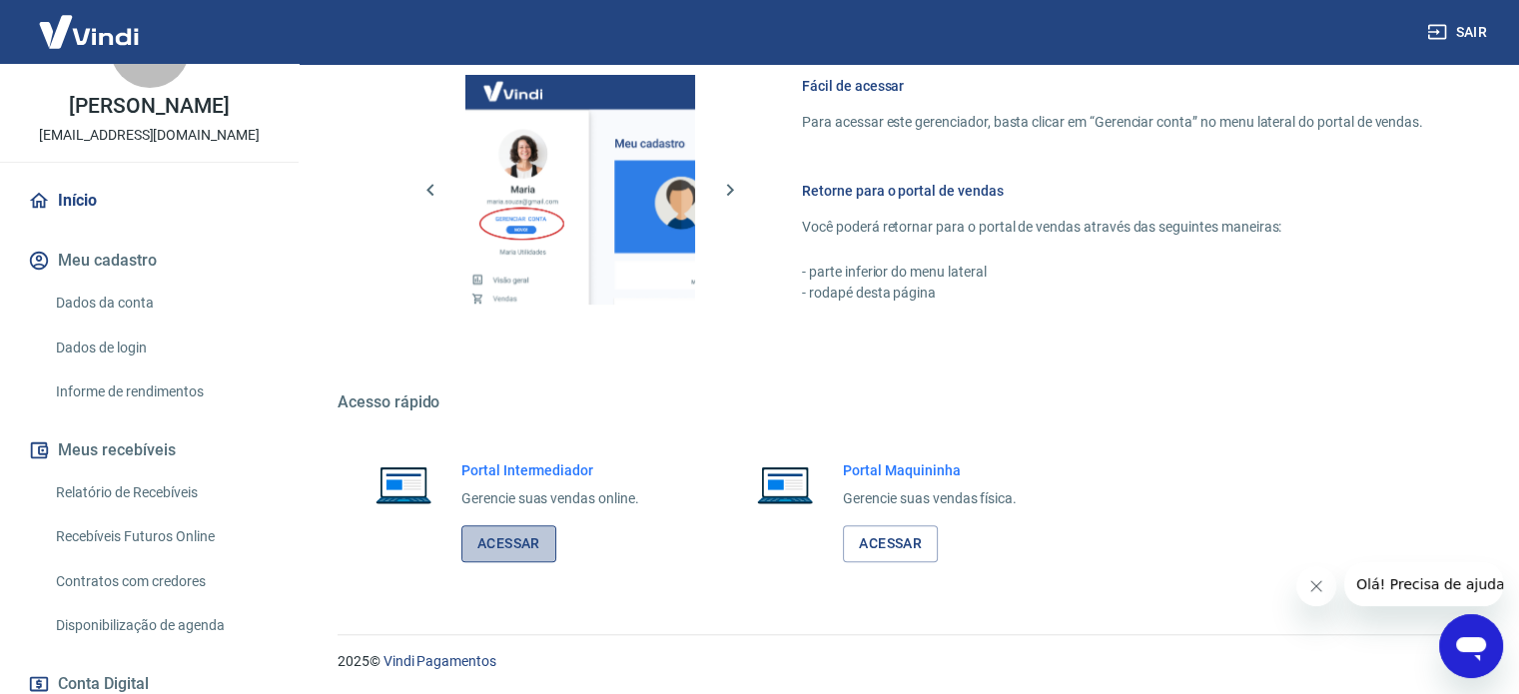
click at [519, 546] on link "Acessar" at bounding box center [508, 543] width 95 height 37
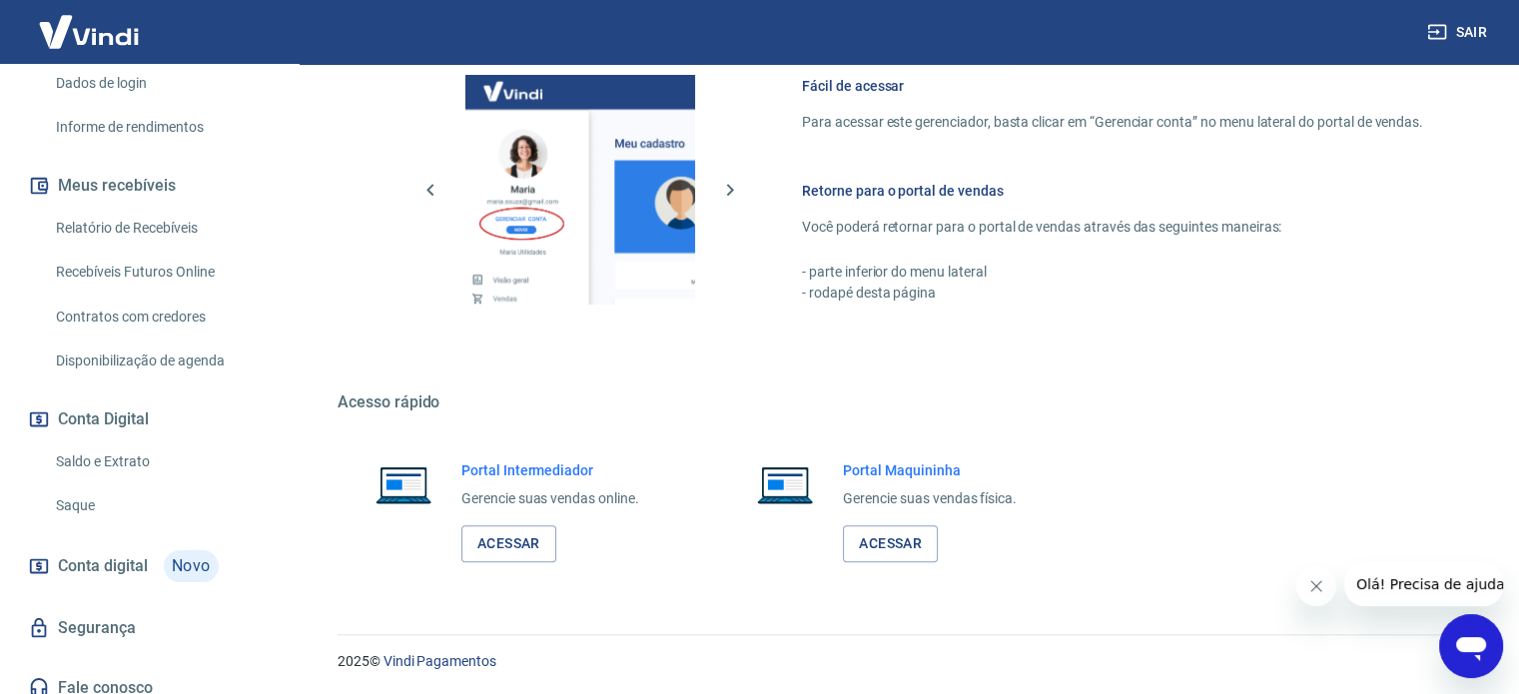
scroll to position [371, 0]
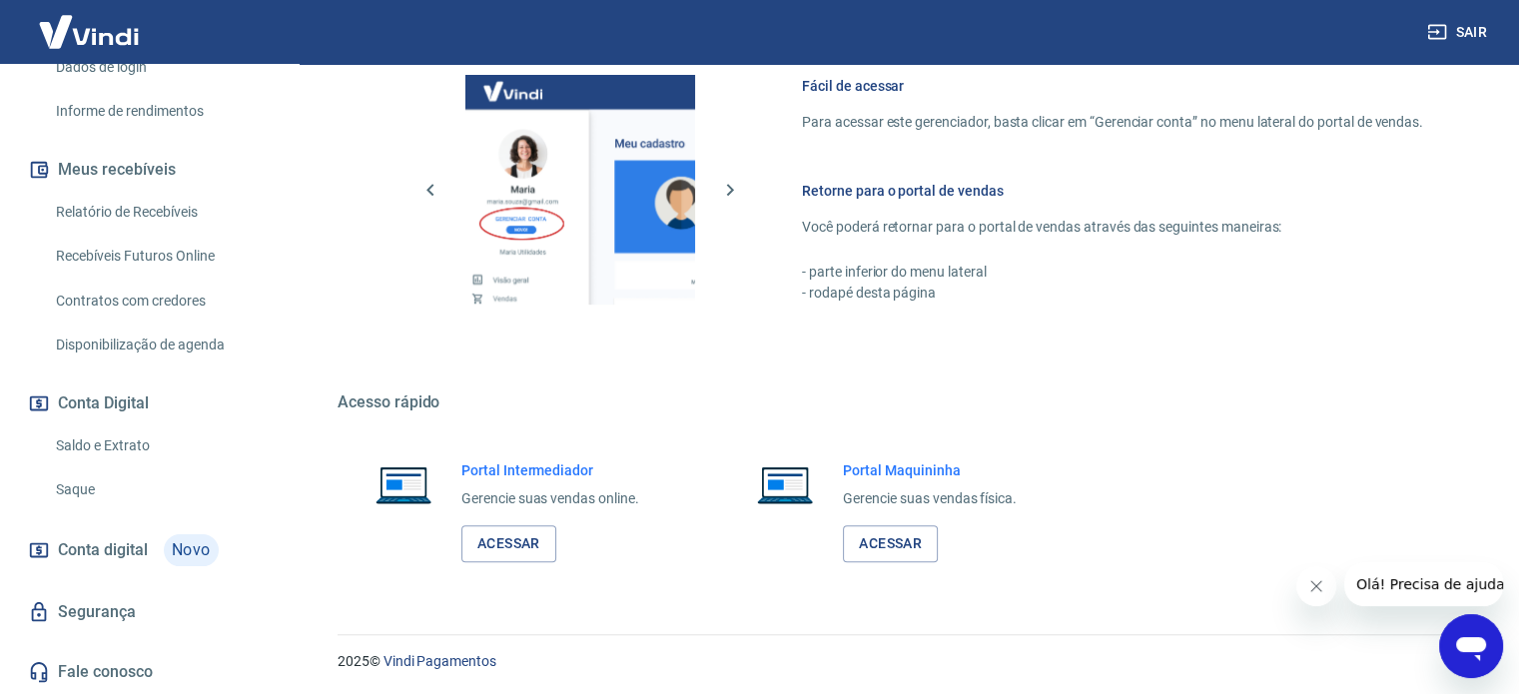
click at [122, 546] on span "Conta digital" at bounding box center [103, 550] width 90 height 28
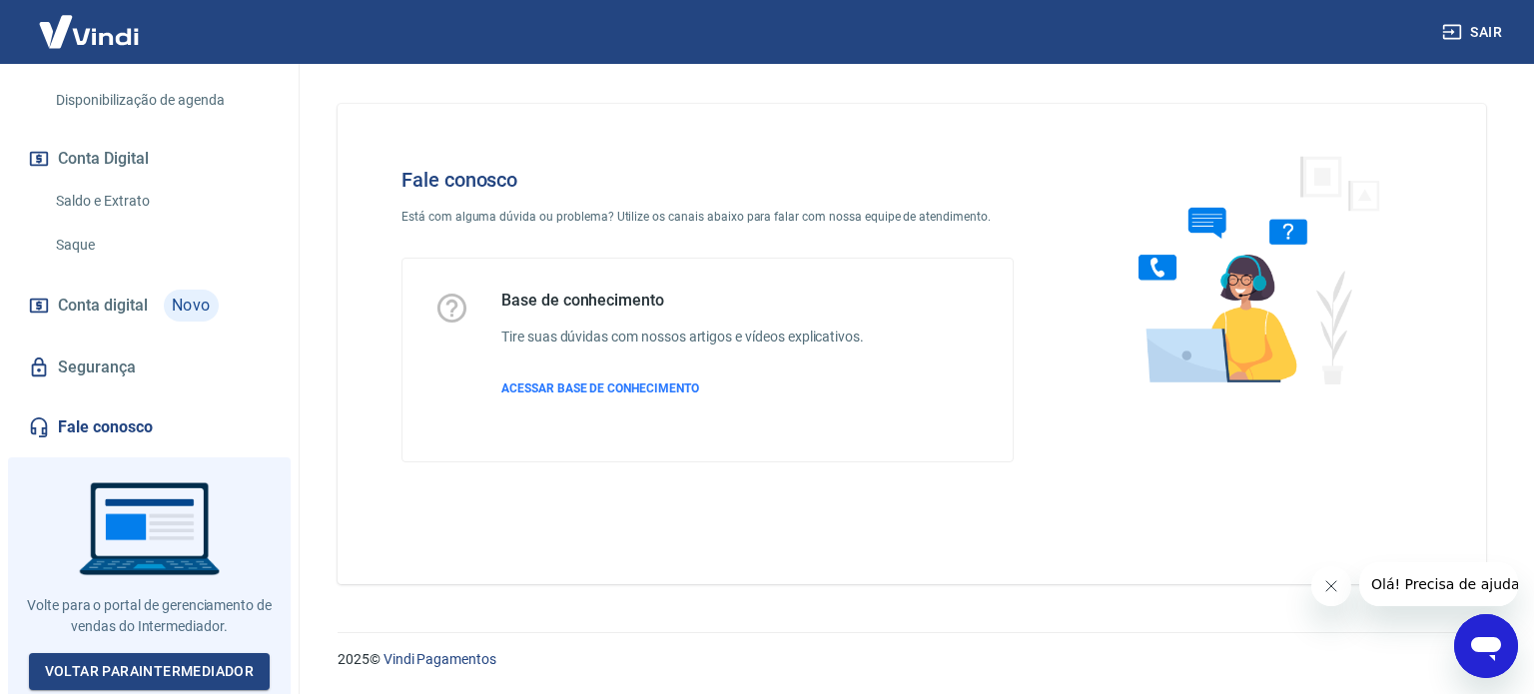
scroll to position [614, 0]
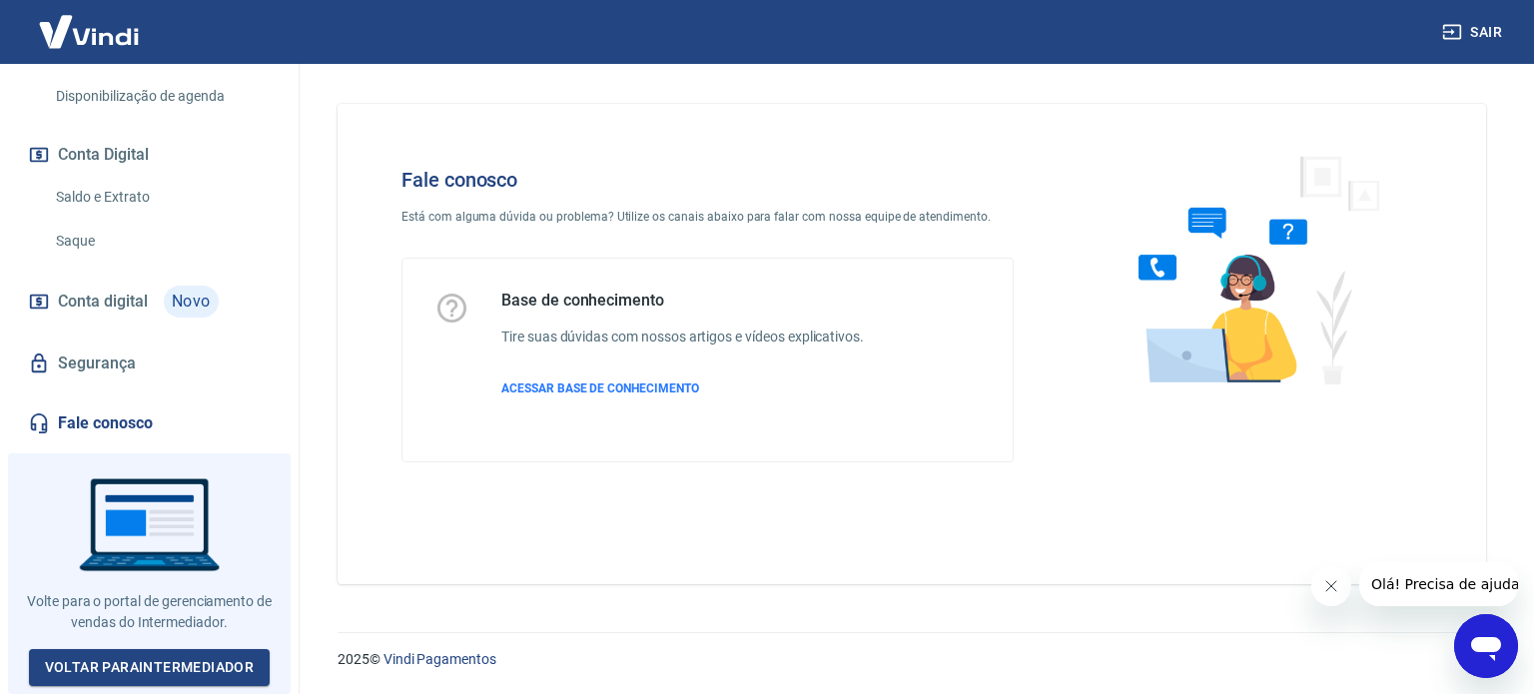
click at [124, 433] on link "Fale conosco" at bounding box center [149, 423] width 251 height 44
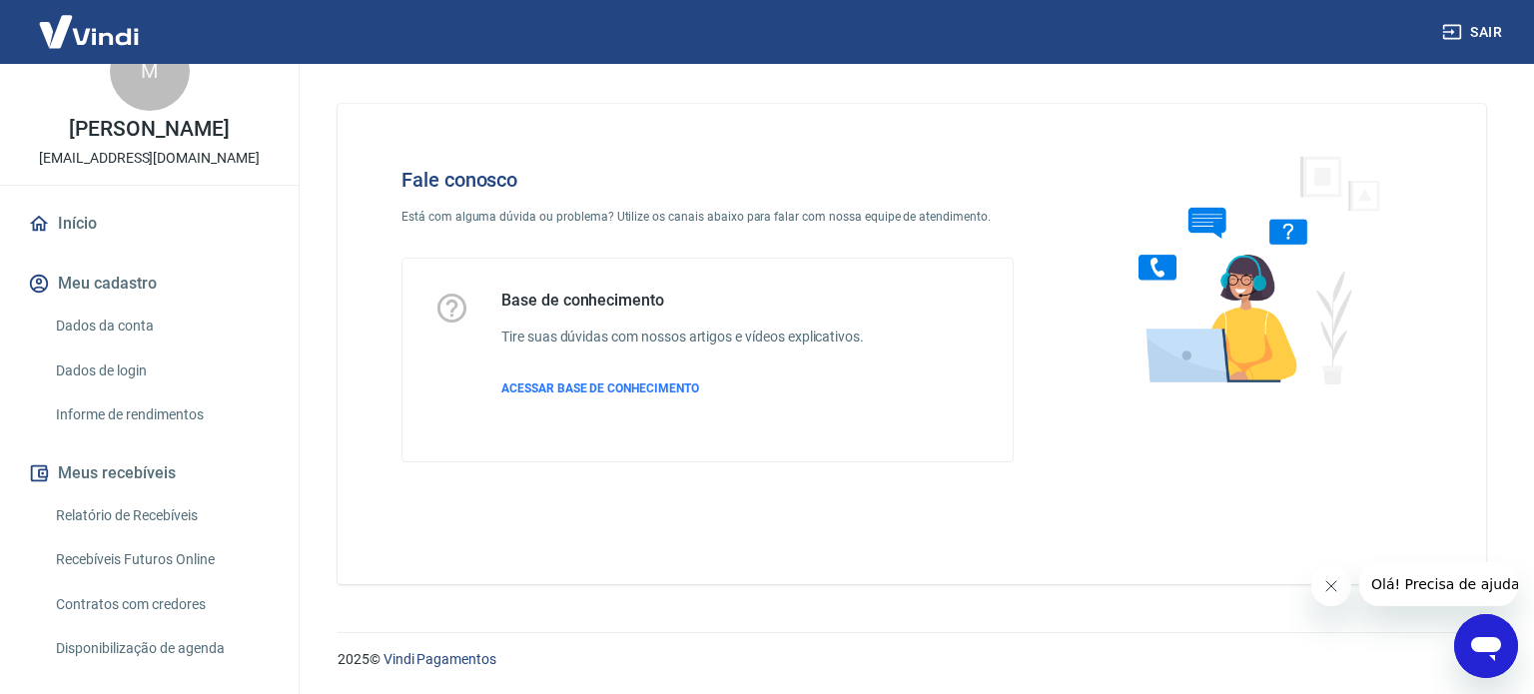
scroll to position [15, 0]
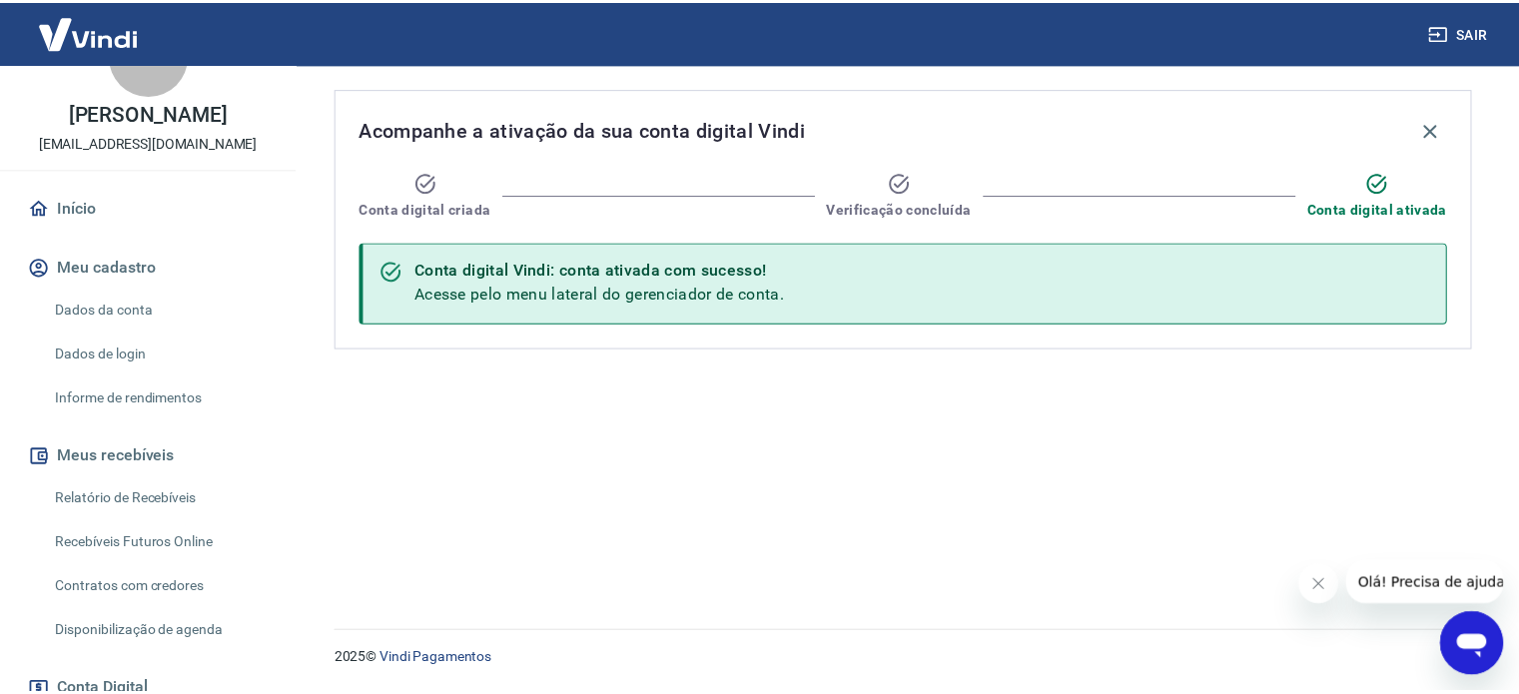
scroll to position [200, 0]
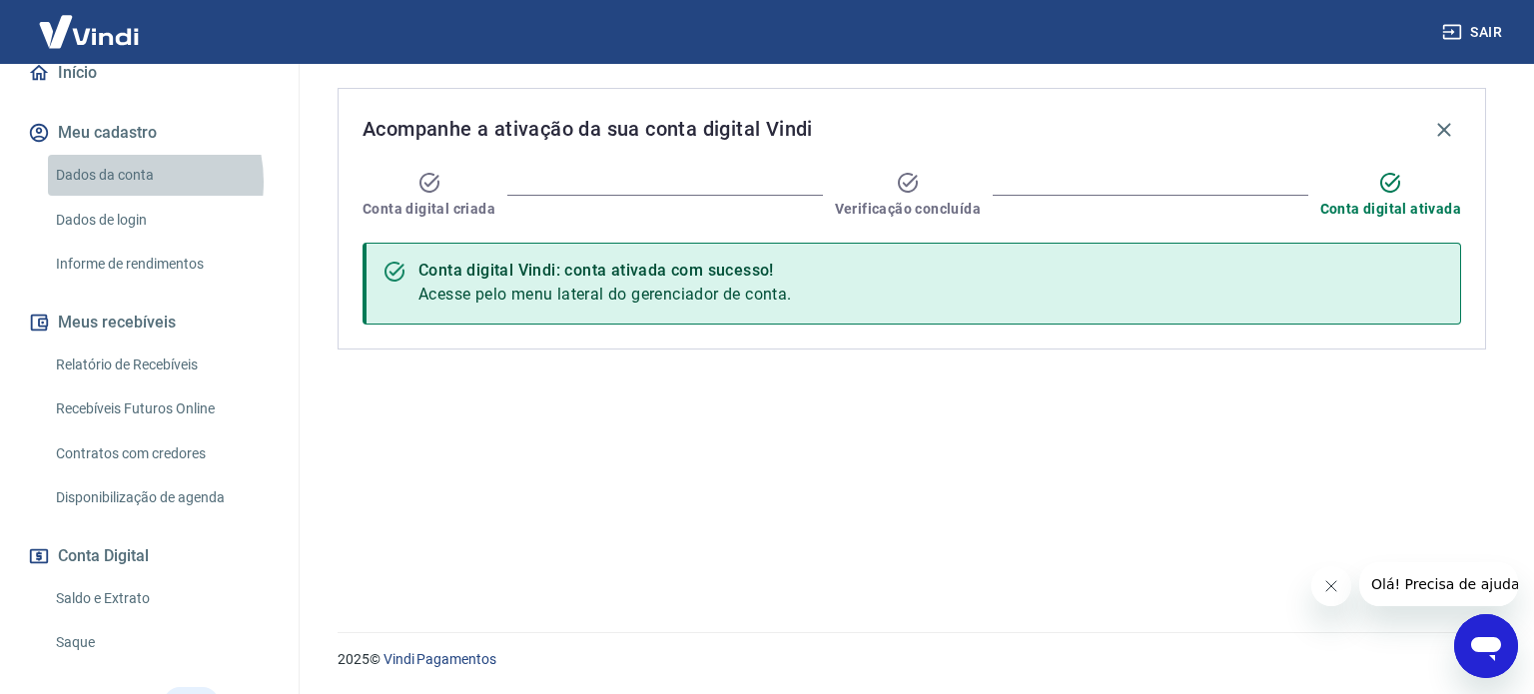
click at [120, 196] on link "Dados da conta" at bounding box center [161, 175] width 227 height 41
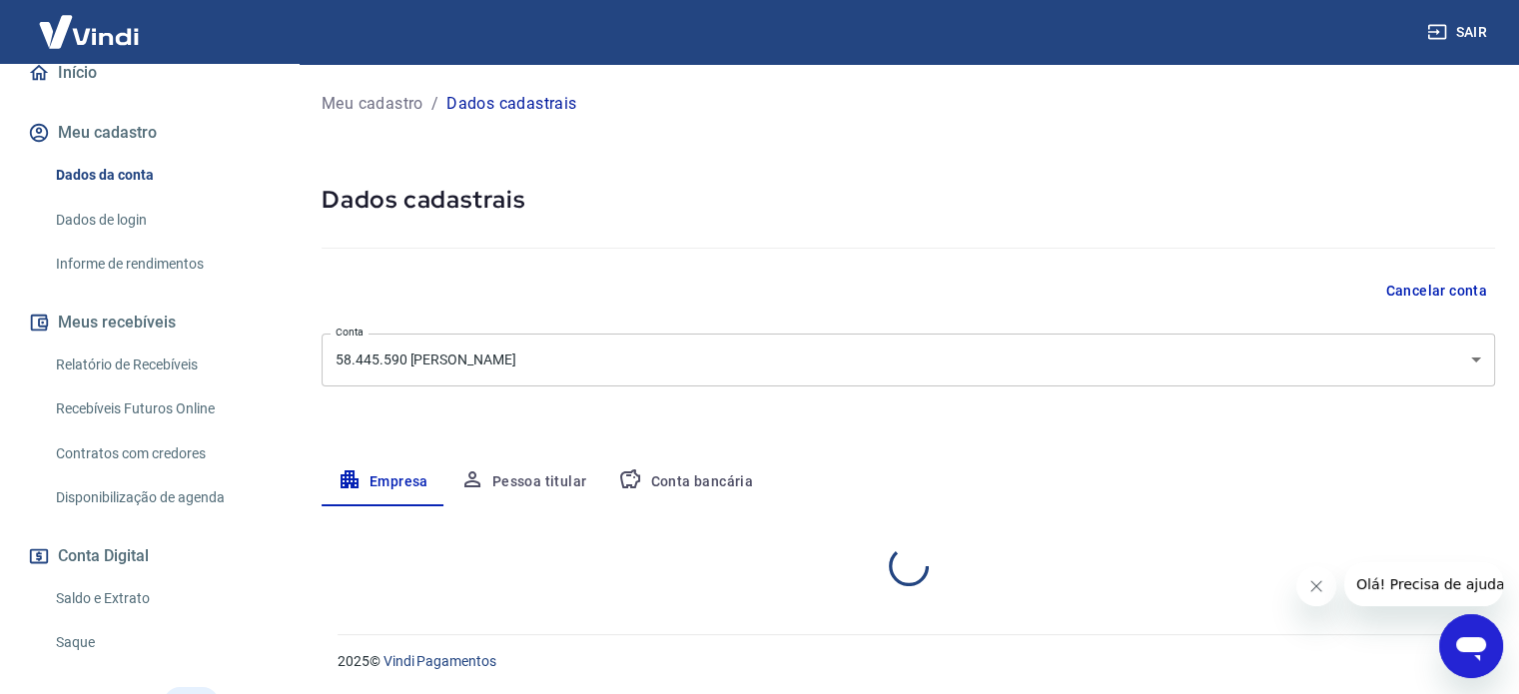
select select "SP"
select select "business"
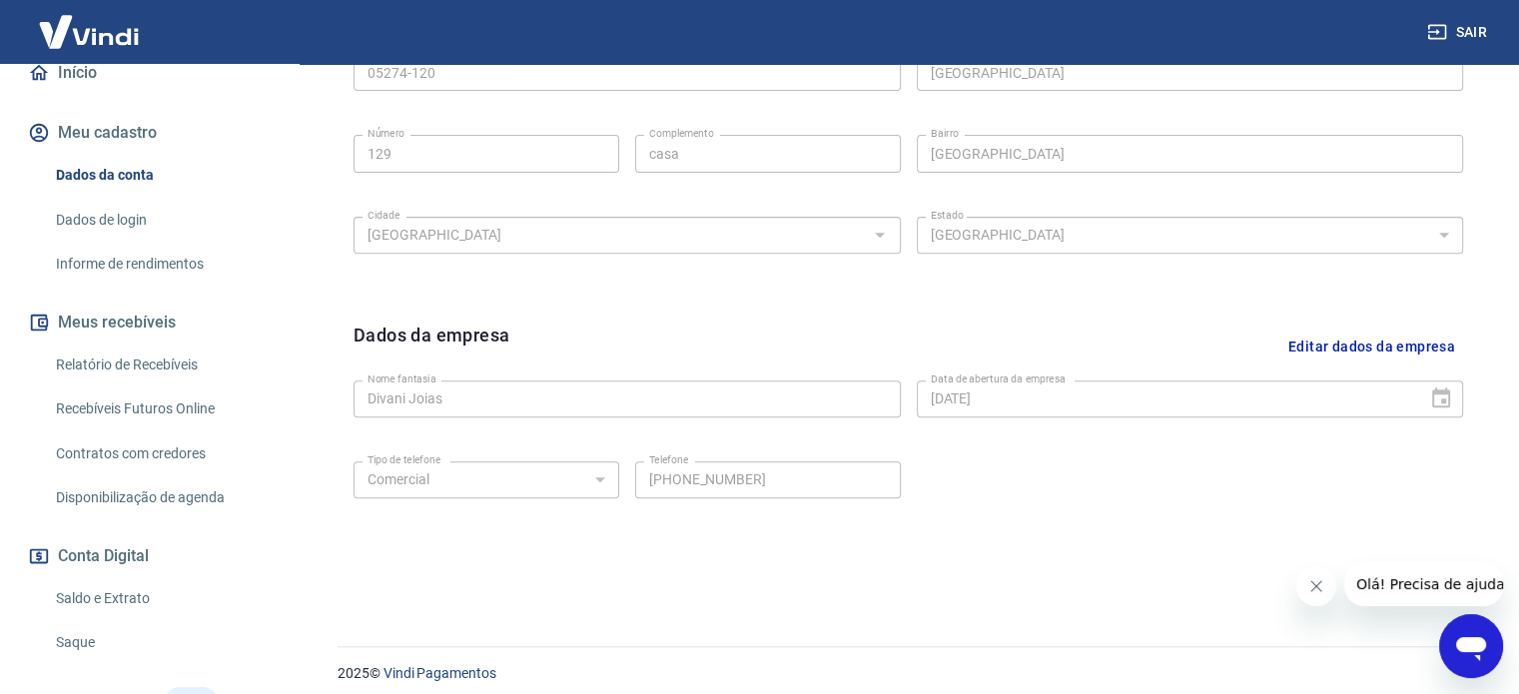
scroll to position [745, 0]
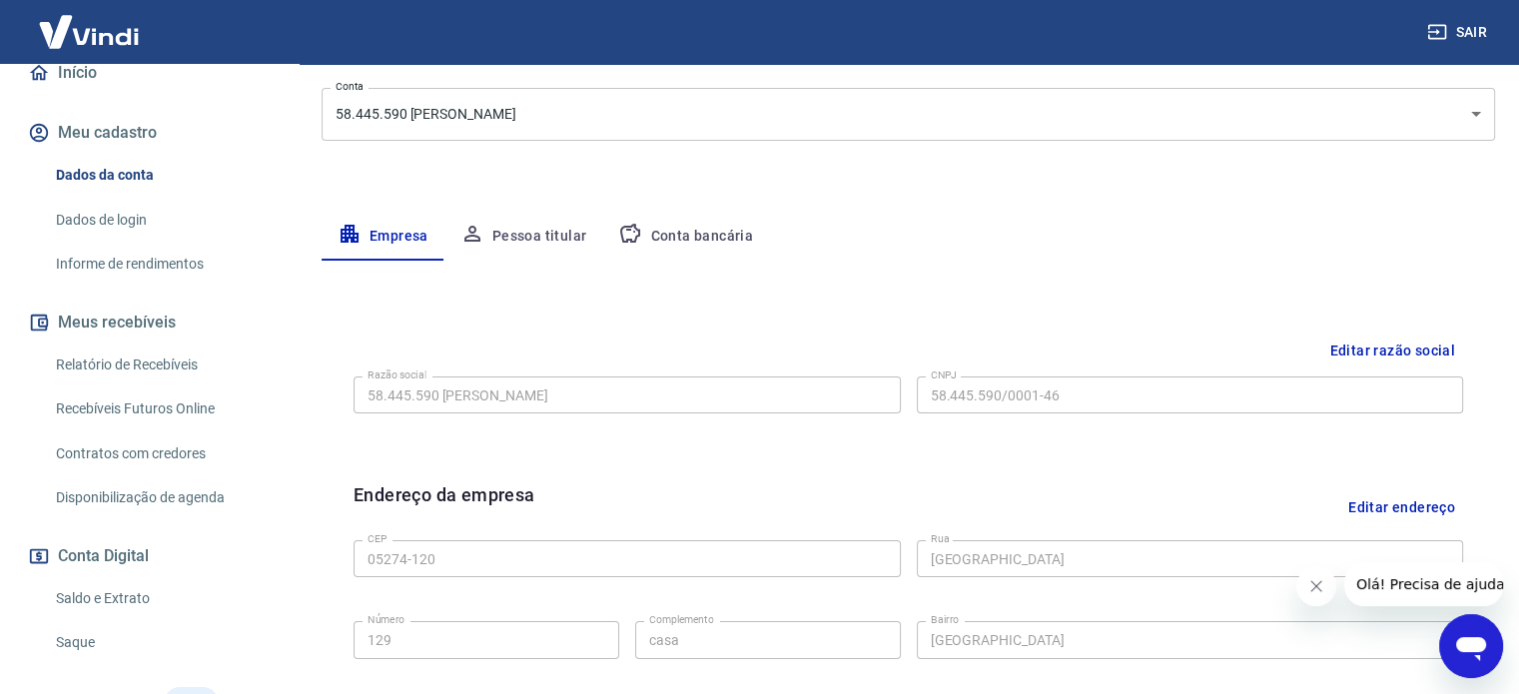
click at [705, 241] on button "Conta bancária" at bounding box center [685, 237] width 167 height 48
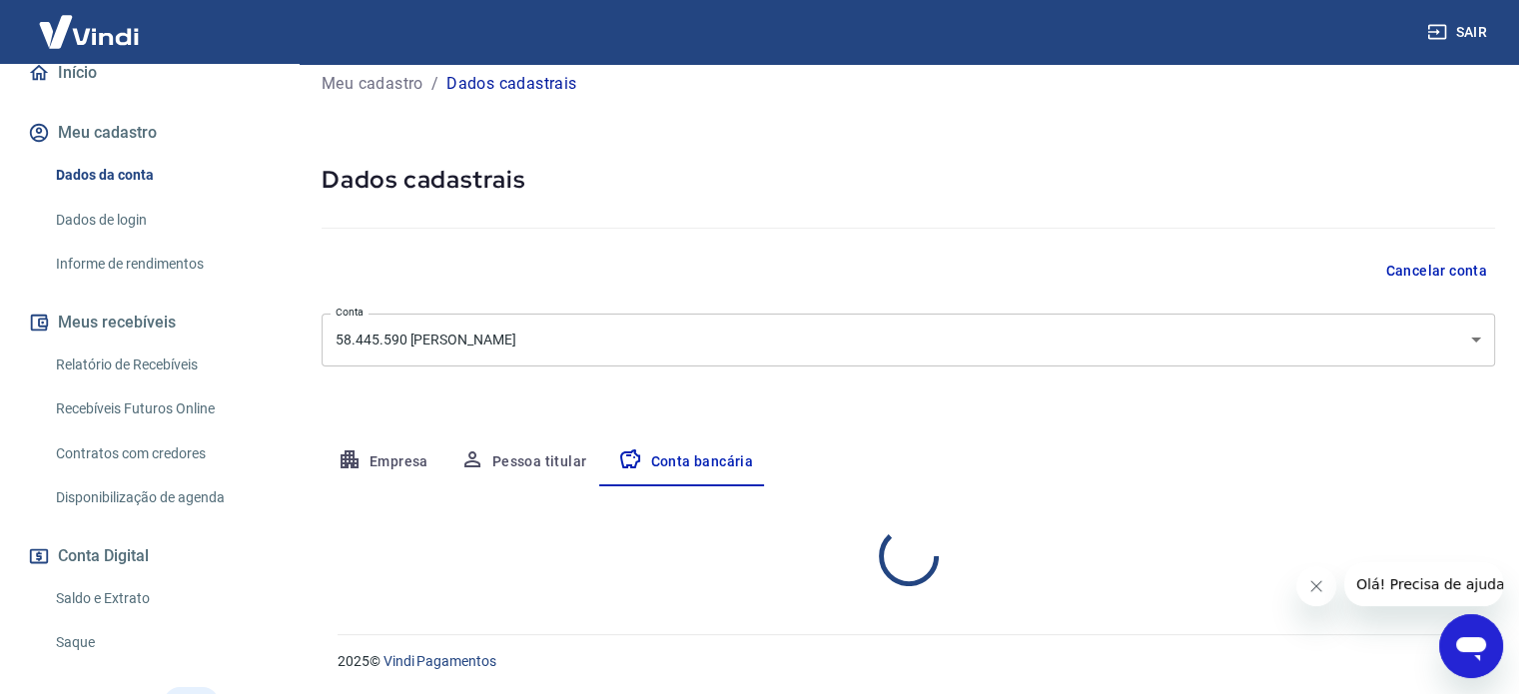
scroll to position [215, 0]
select select "1"
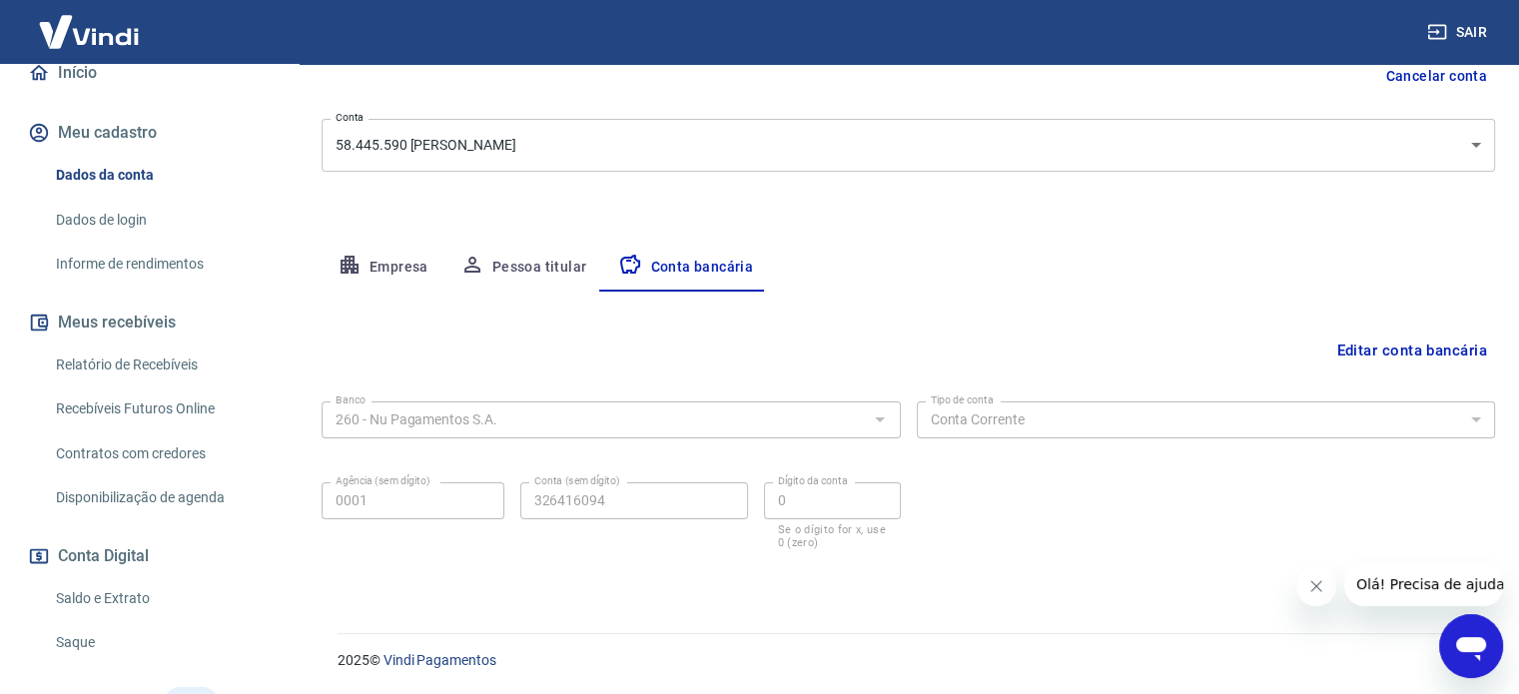
click at [122, 237] on link "Dados de login" at bounding box center [161, 220] width 227 height 41
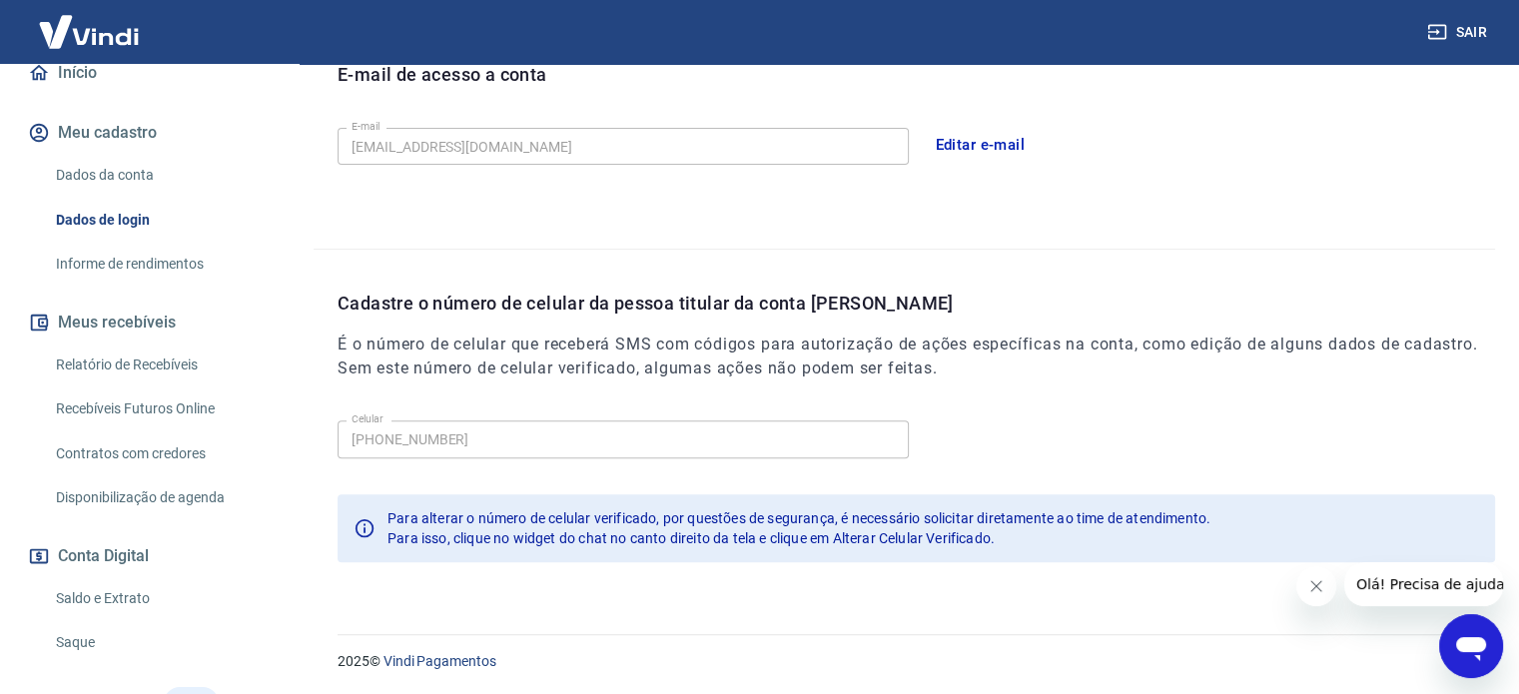
scroll to position [583, 0]
click at [132, 285] on link "Informe de rendimentos" at bounding box center [161, 264] width 227 height 41
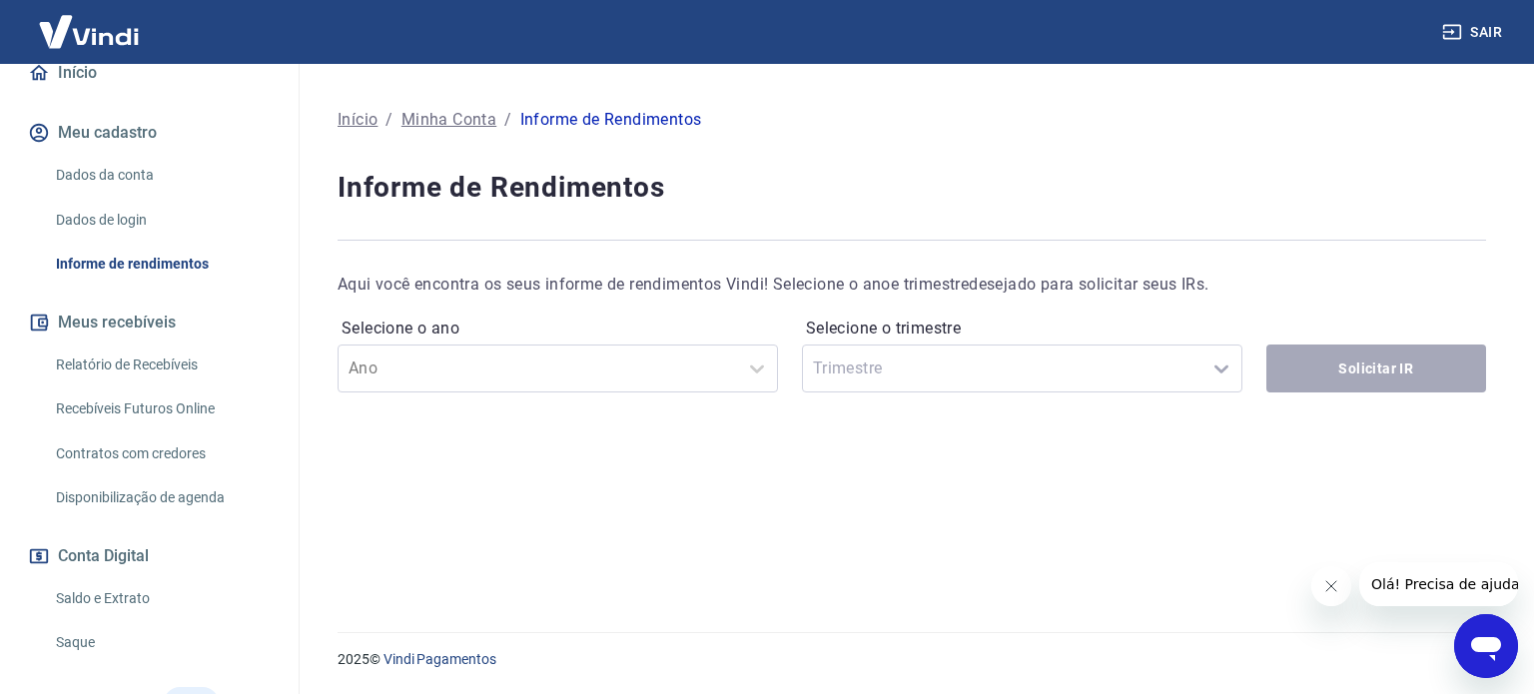
click at [111, 382] on link "Relatório de Recebíveis" at bounding box center [161, 364] width 227 height 41
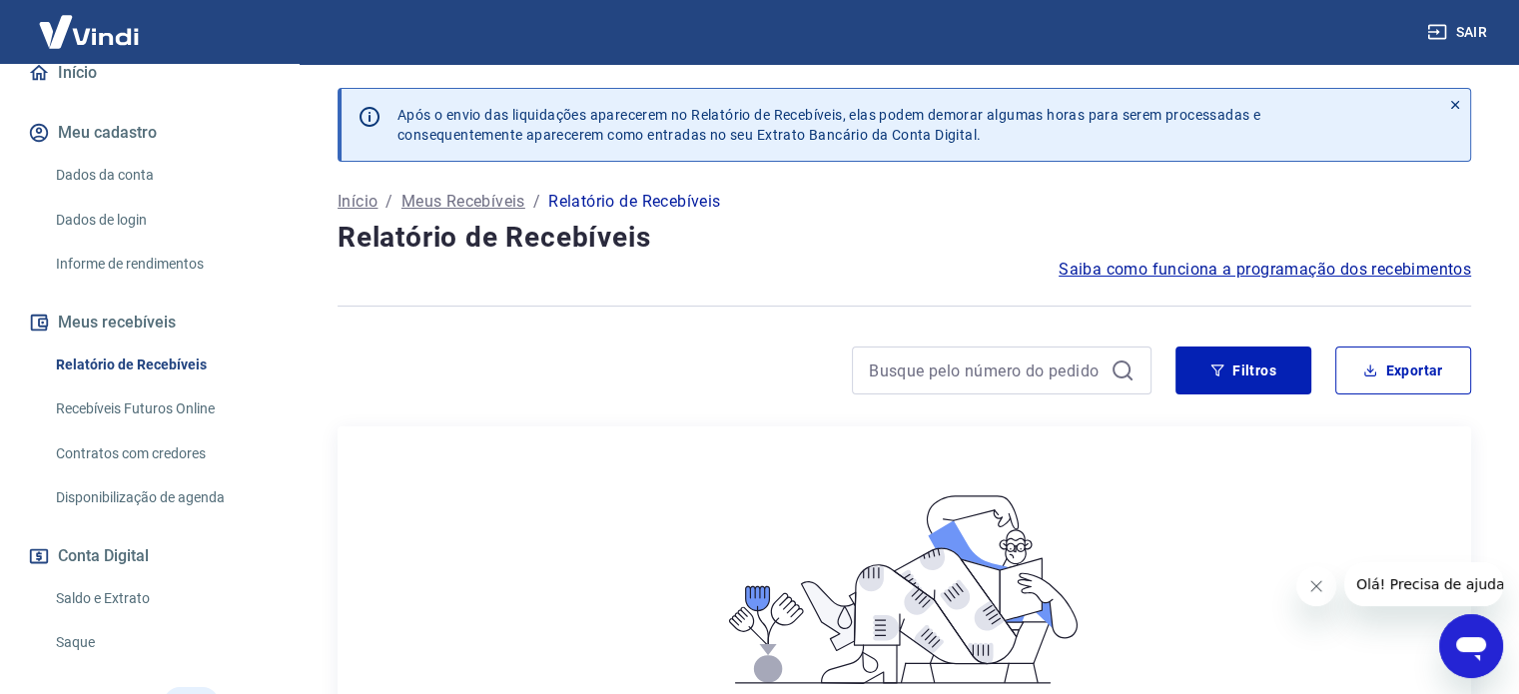
click at [164, 422] on link "Recebíveis Futuros Online" at bounding box center [161, 408] width 227 height 41
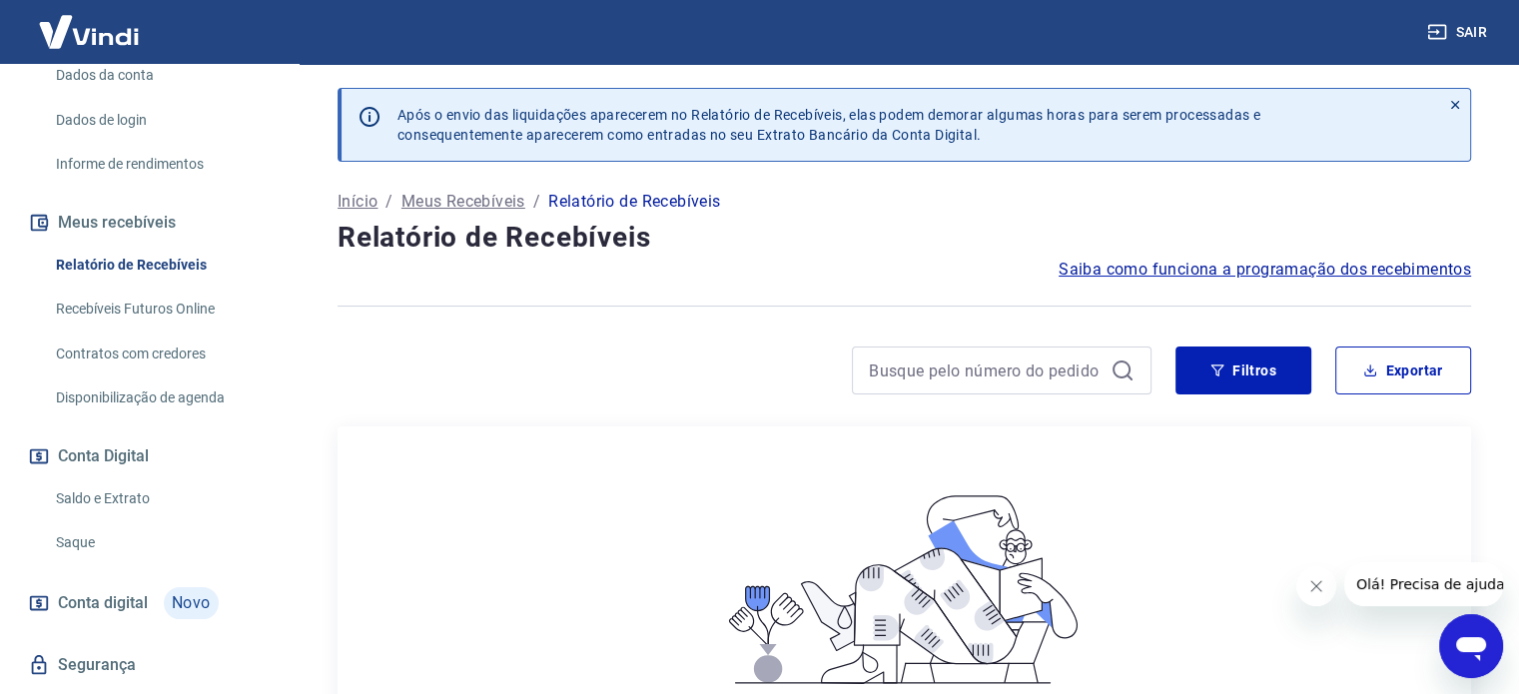
scroll to position [371, 0]
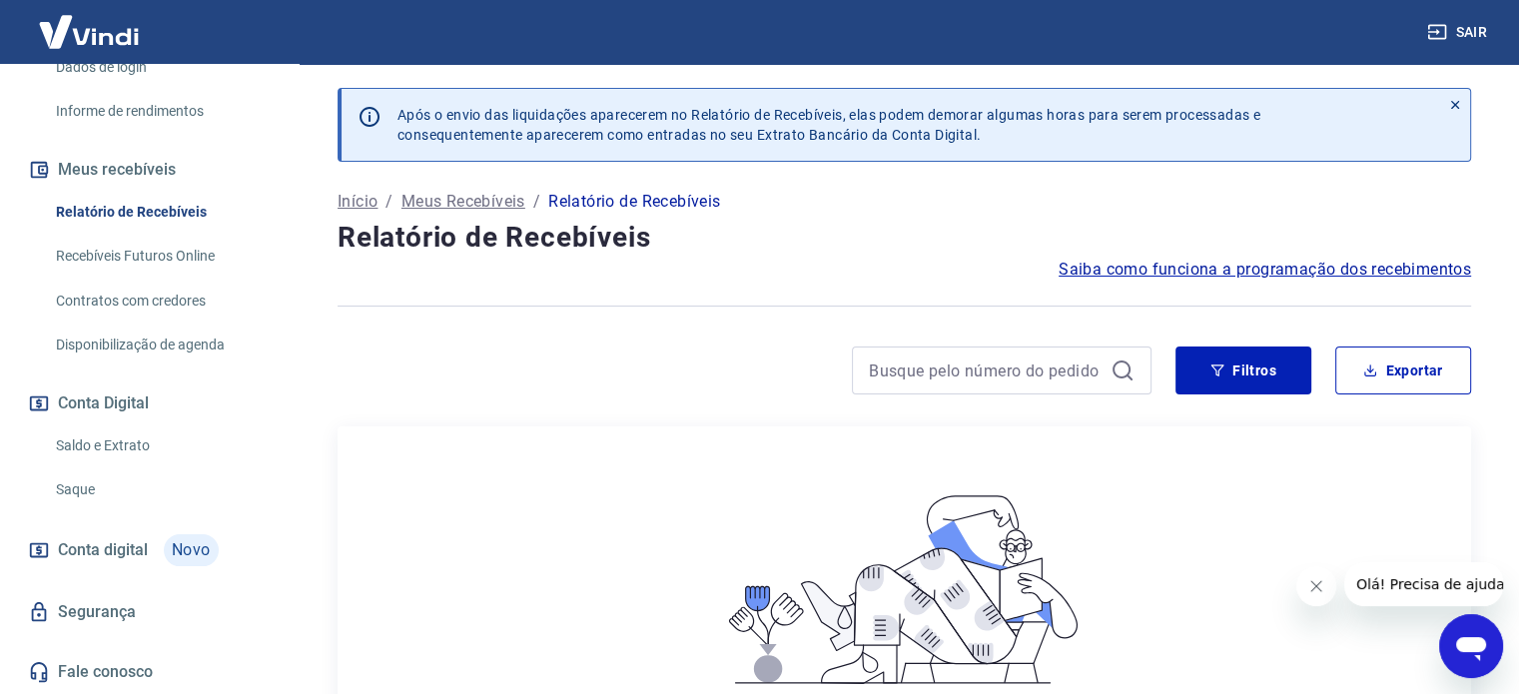
click at [127, 442] on link "Saldo e Extrato" at bounding box center [161, 445] width 227 height 41
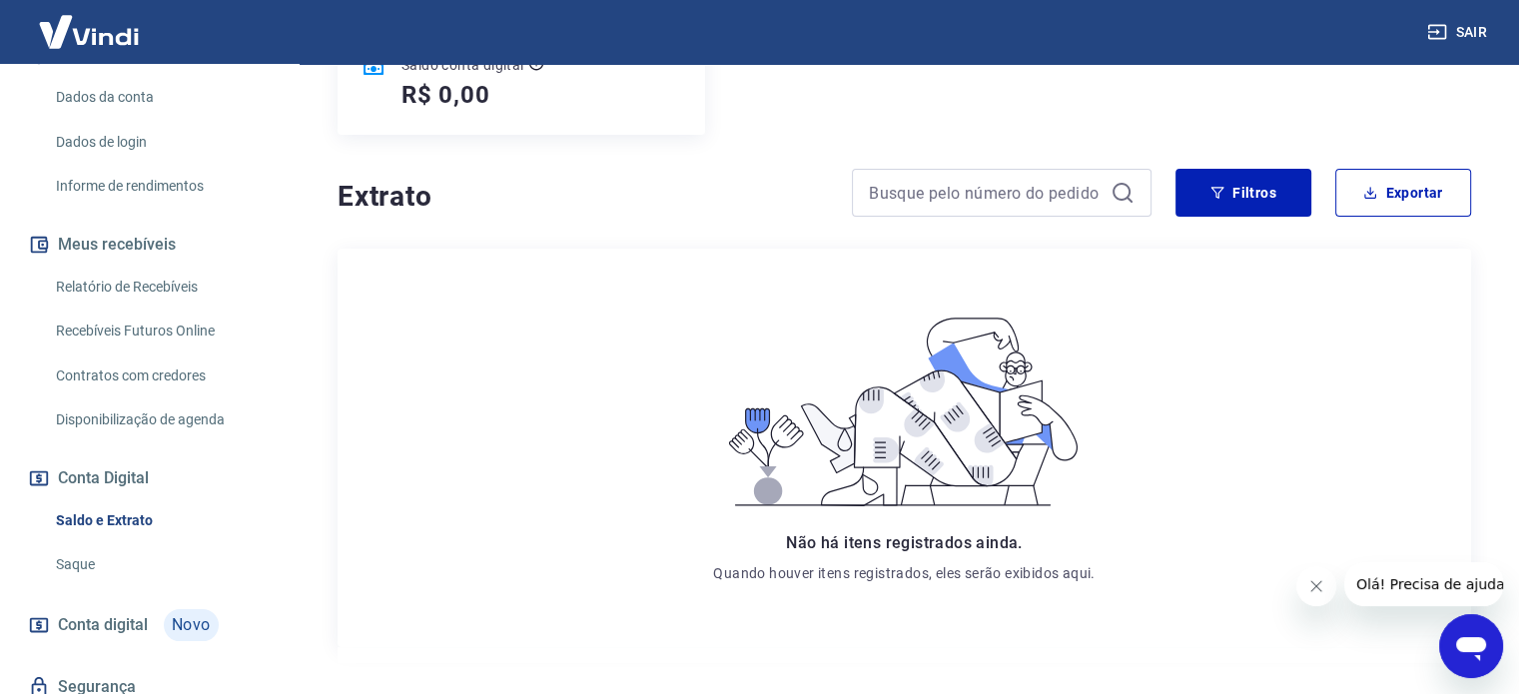
scroll to position [371, 0]
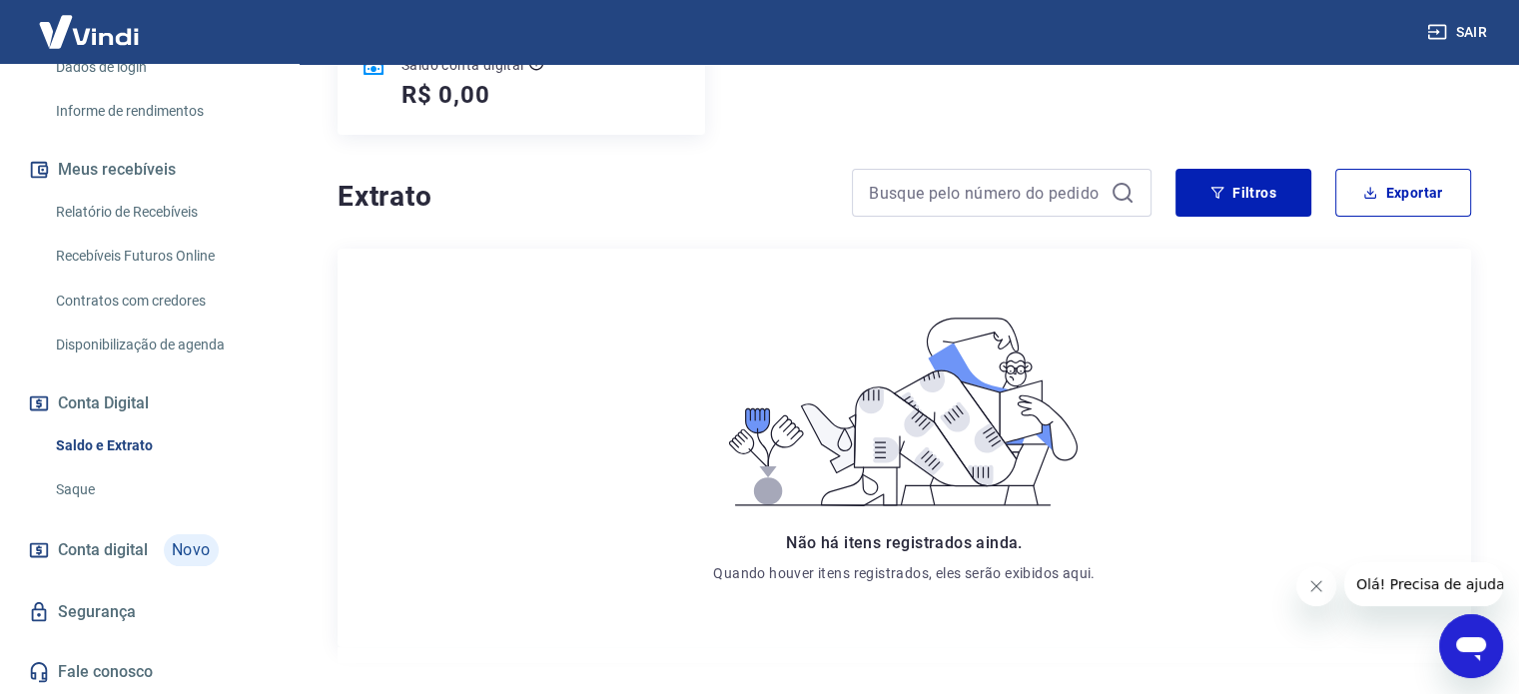
click at [96, 484] on link "Saque" at bounding box center [161, 489] width 227 height 41
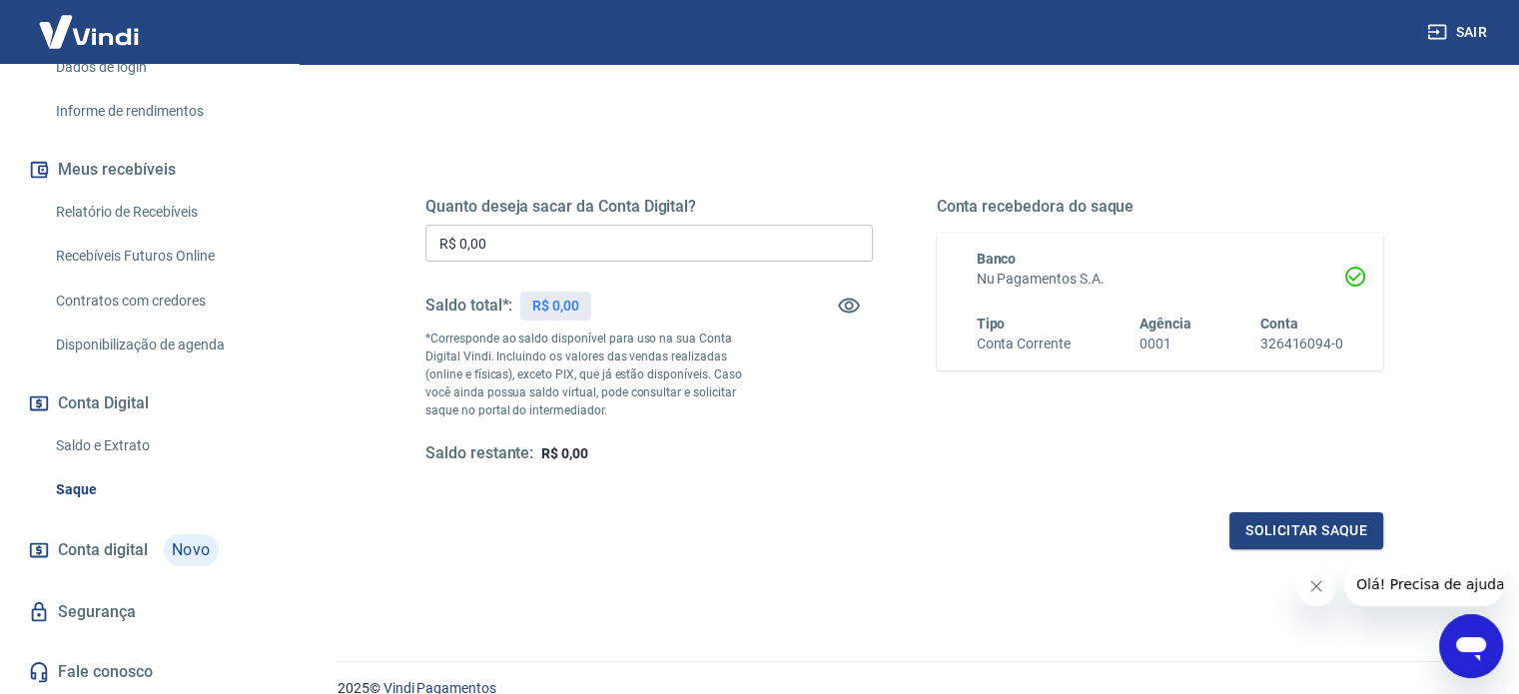
scroll to position [292, 0]
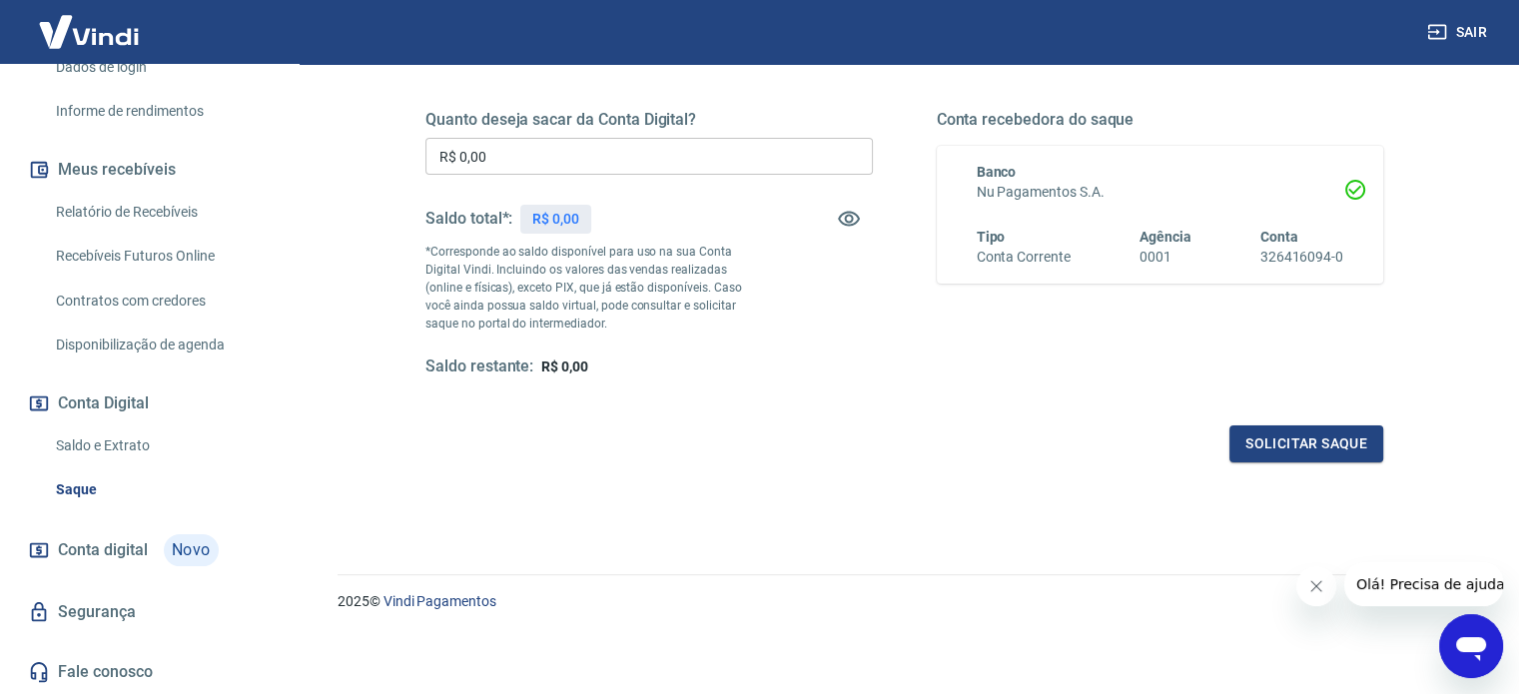
click at [129, 554] on span "Conta digital" at bounding box center [103, 550] width 90 height 28
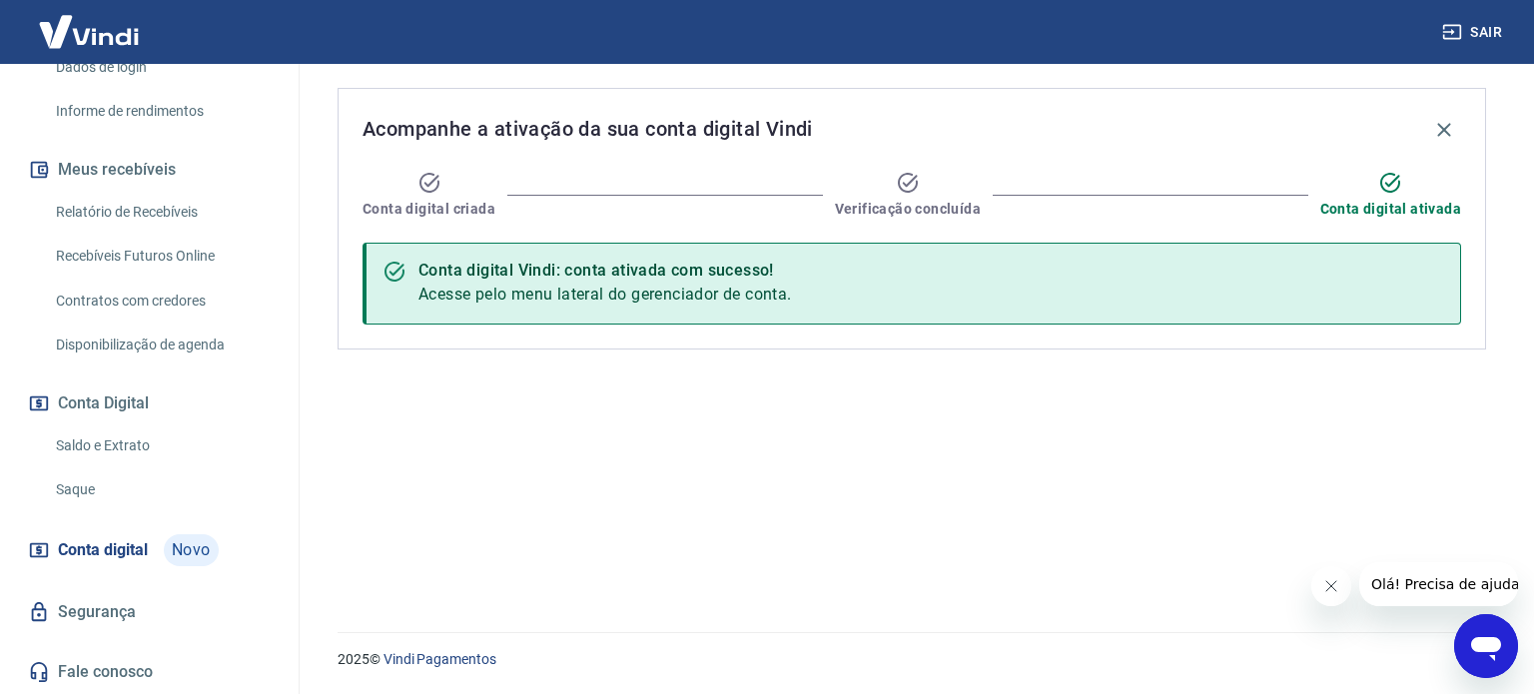
click at [119, 609] on link "Segurança" at bounding box center [149, 612] width 251 height 44
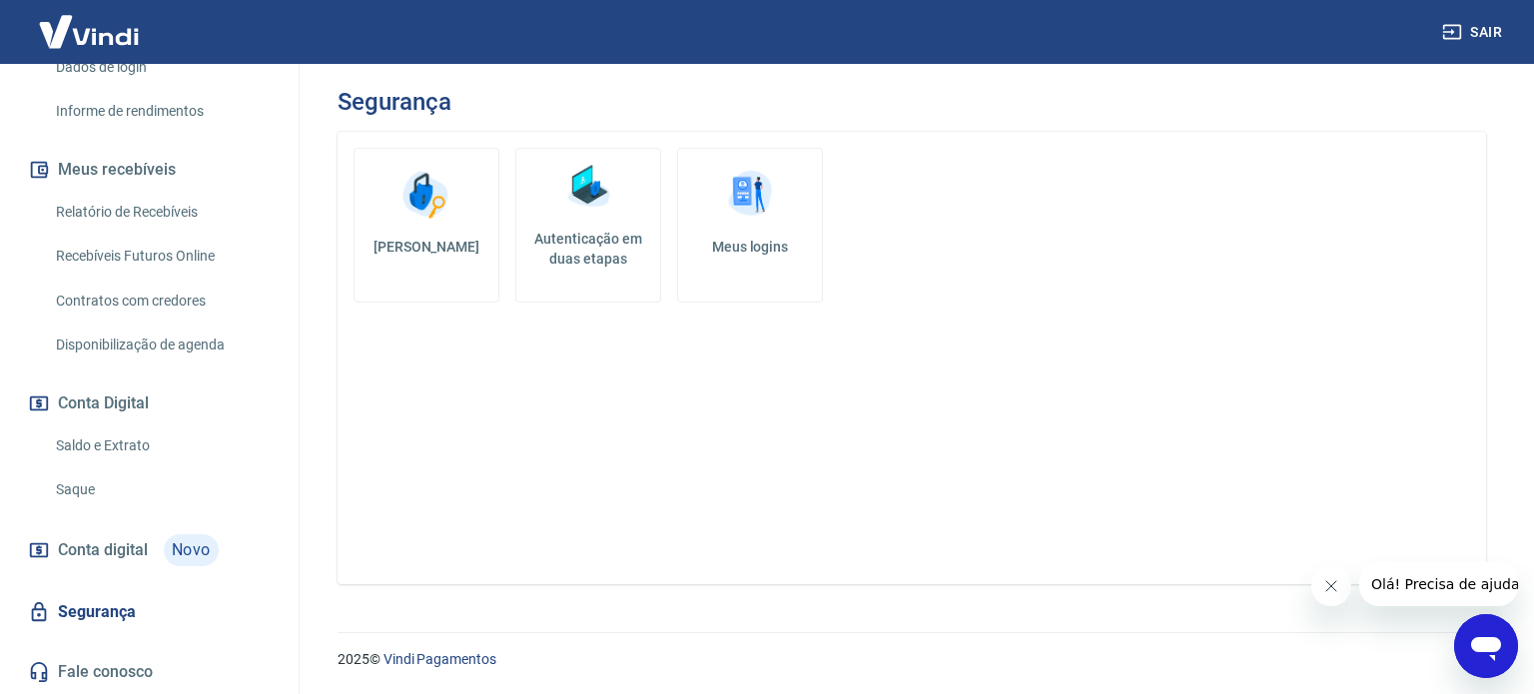
click at [131, 655] on link "Fale conosco" at bounding box center [149, 672] width 251 height 44
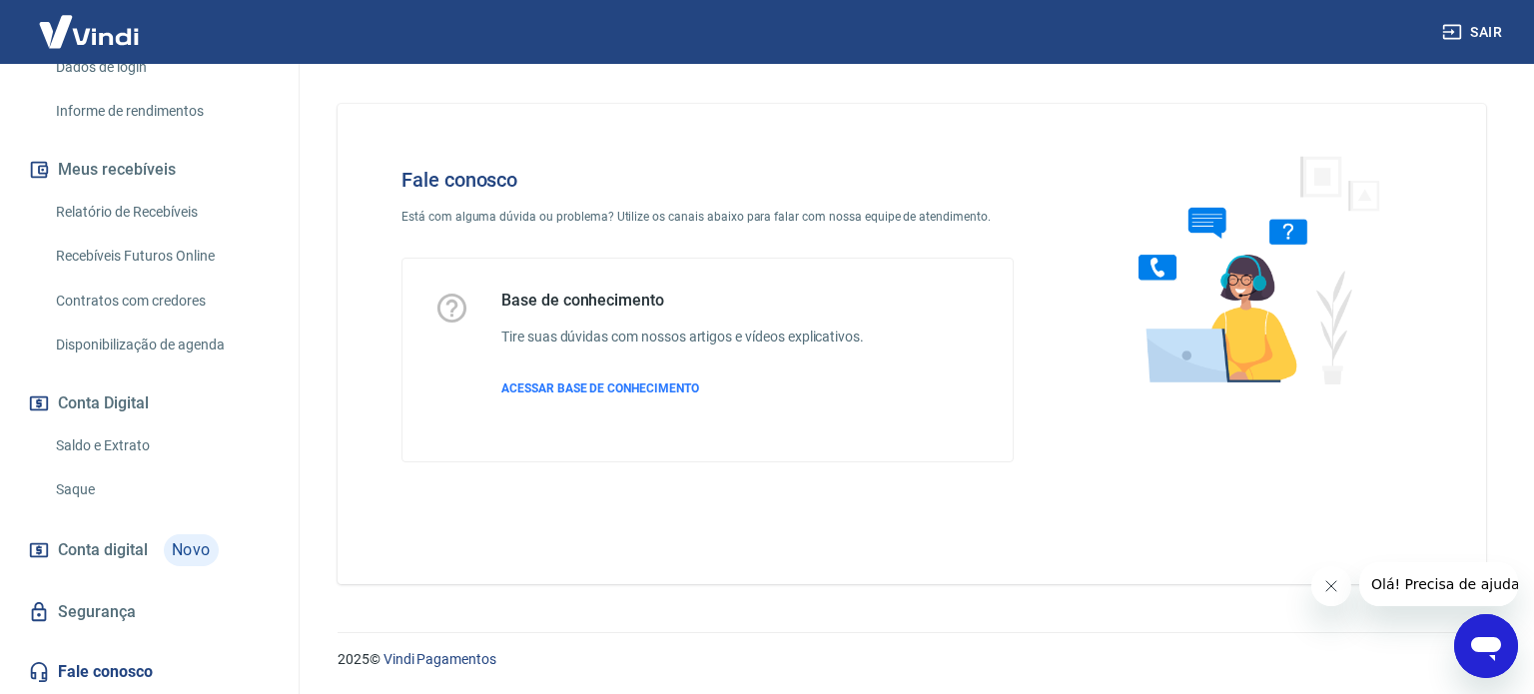
click at [1478, 637] on icon "Abrir janela de mensagens" at bounding box center [1486, 646] width 36 height 36
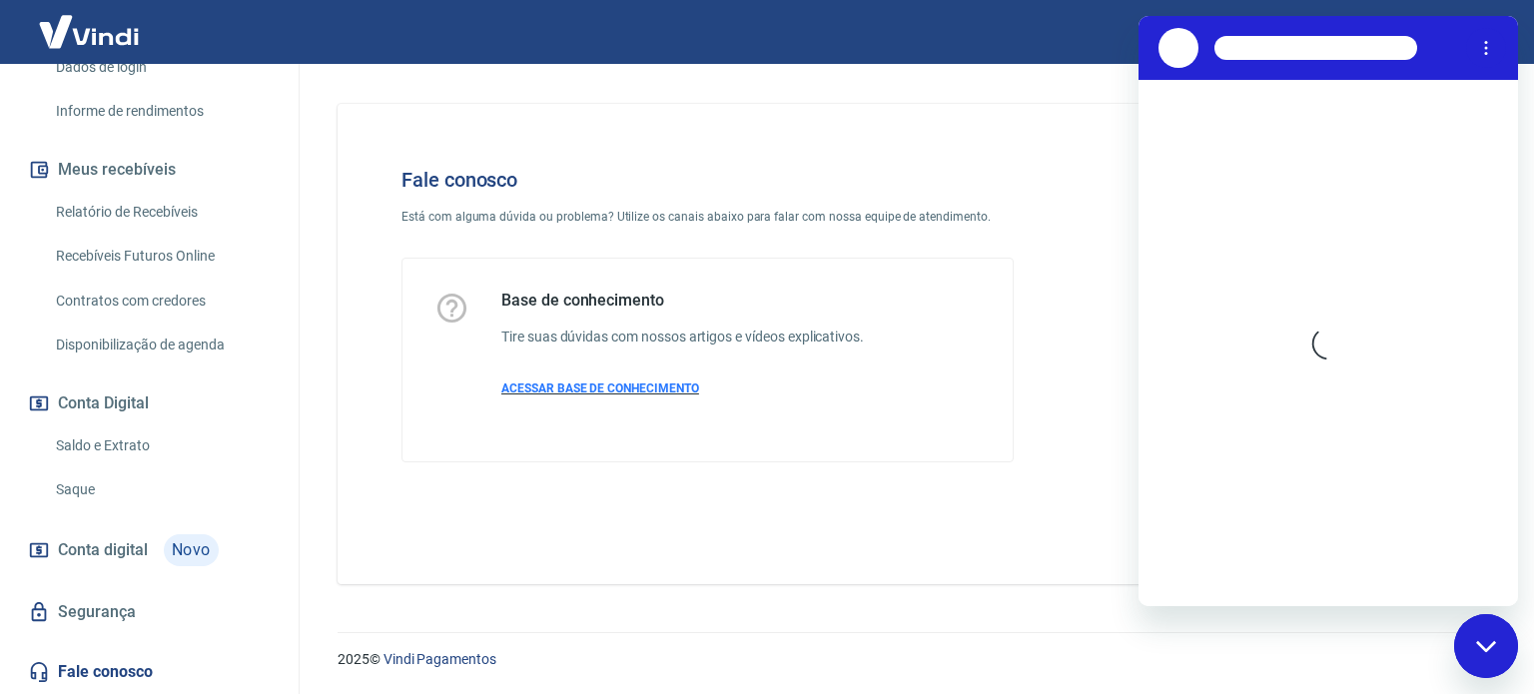
drag, startPoint x: 655, startPoint y: 381, endPoint x: 676, endPoint y: 382, distance: 21.0
click at [655, 382] on span "ACESSAR BASE DE CONHECIMENTO" at bounding box center [600, 388] width 198 height 14
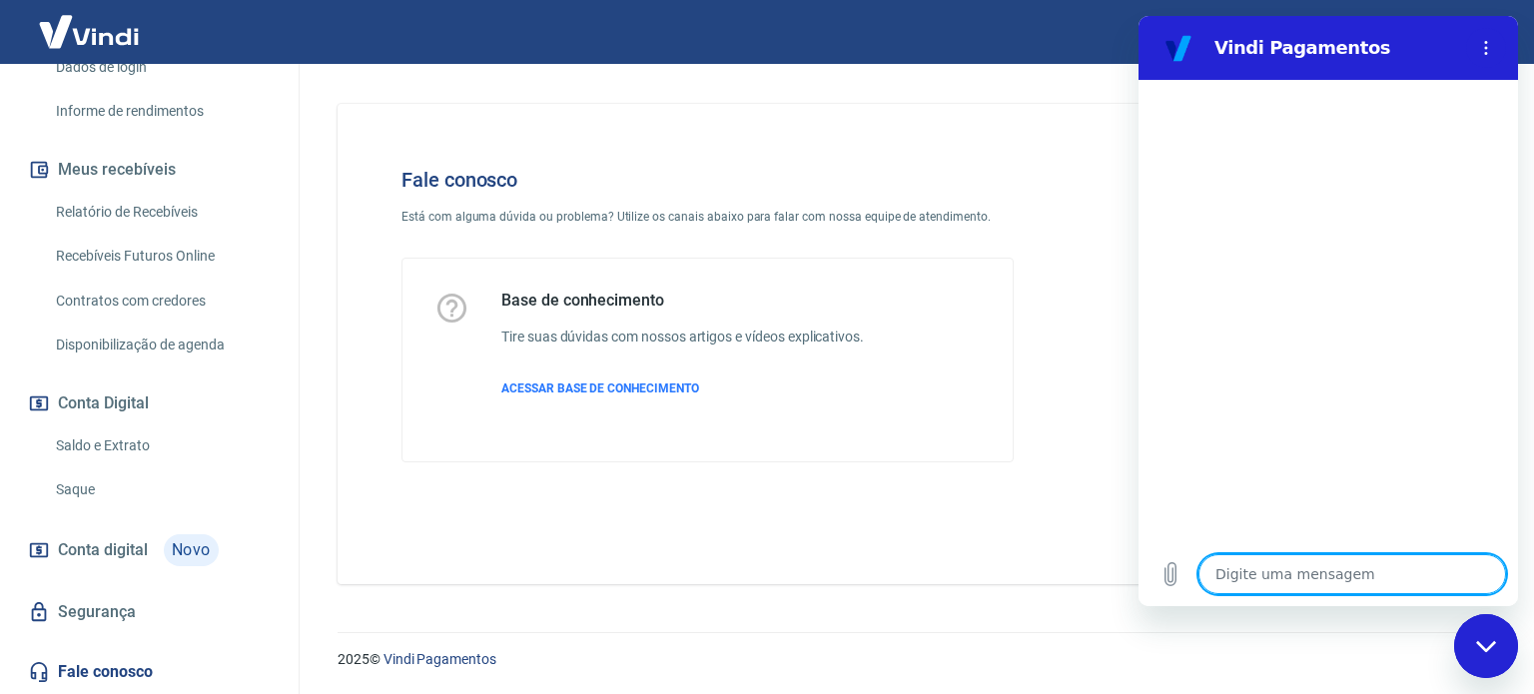
type textarea "x"
click at [1308, 566] on textarea at bounding box center [1352, 574] width 308 height 40
type textarea "o"
type textarea "x"
type textarea "ol"
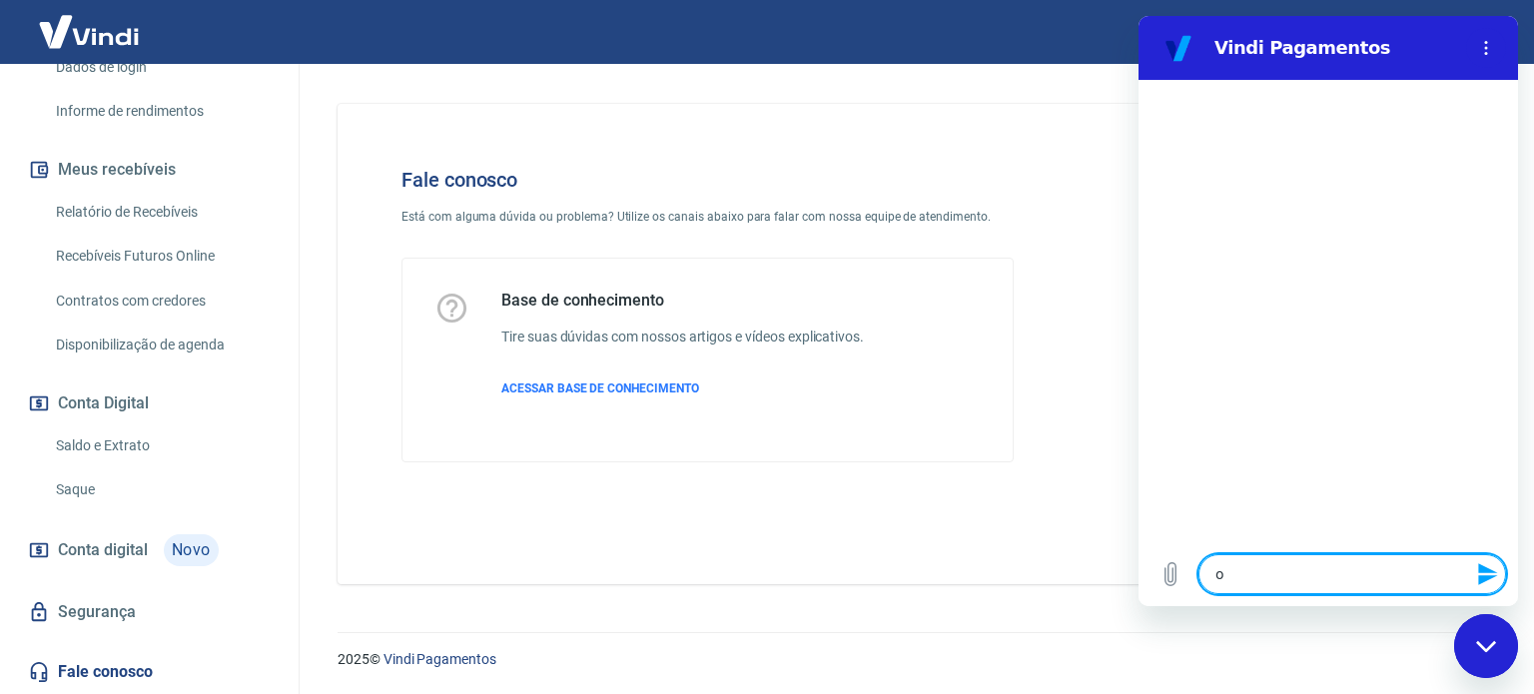
type textarea "x"
type textarea "ola"
type textarea "x"
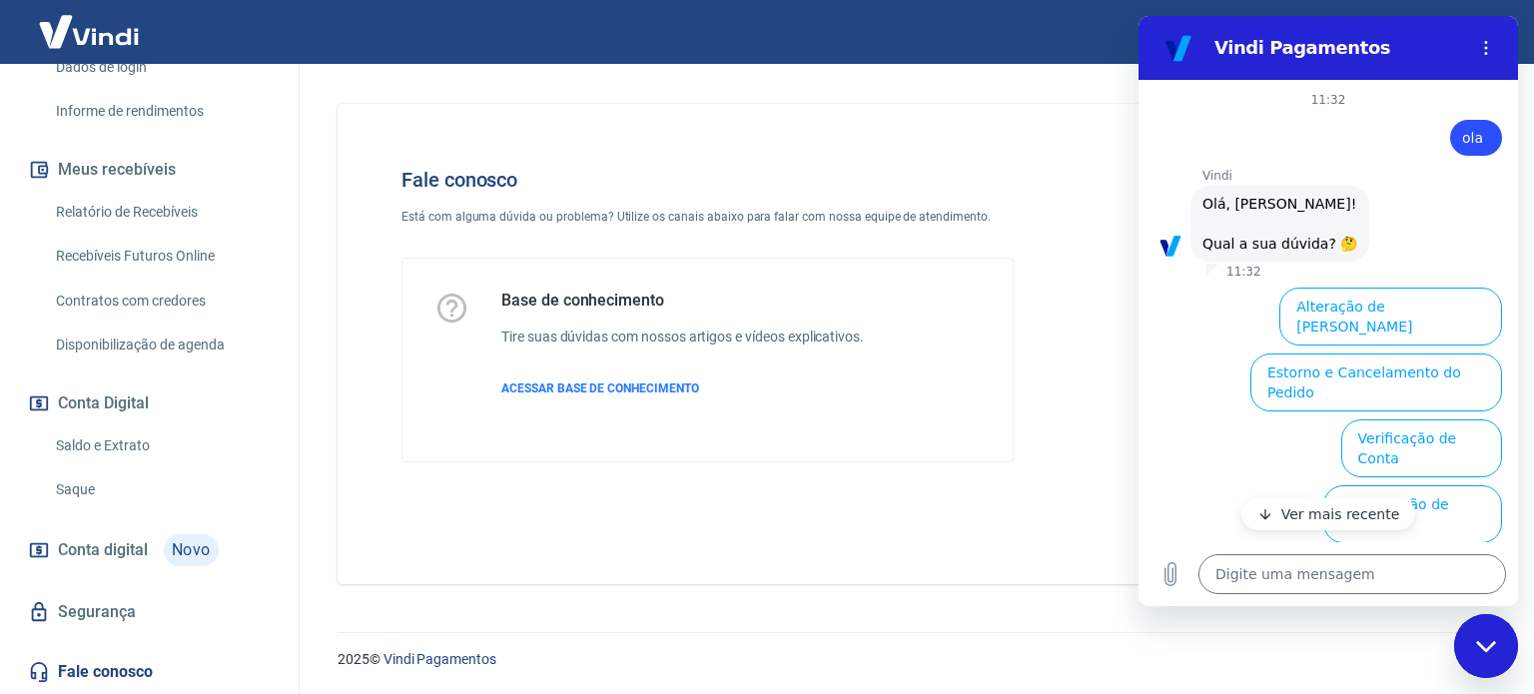
type textarea "x"
